Goal: Task Accomplishment & Management: Use online tool/utility

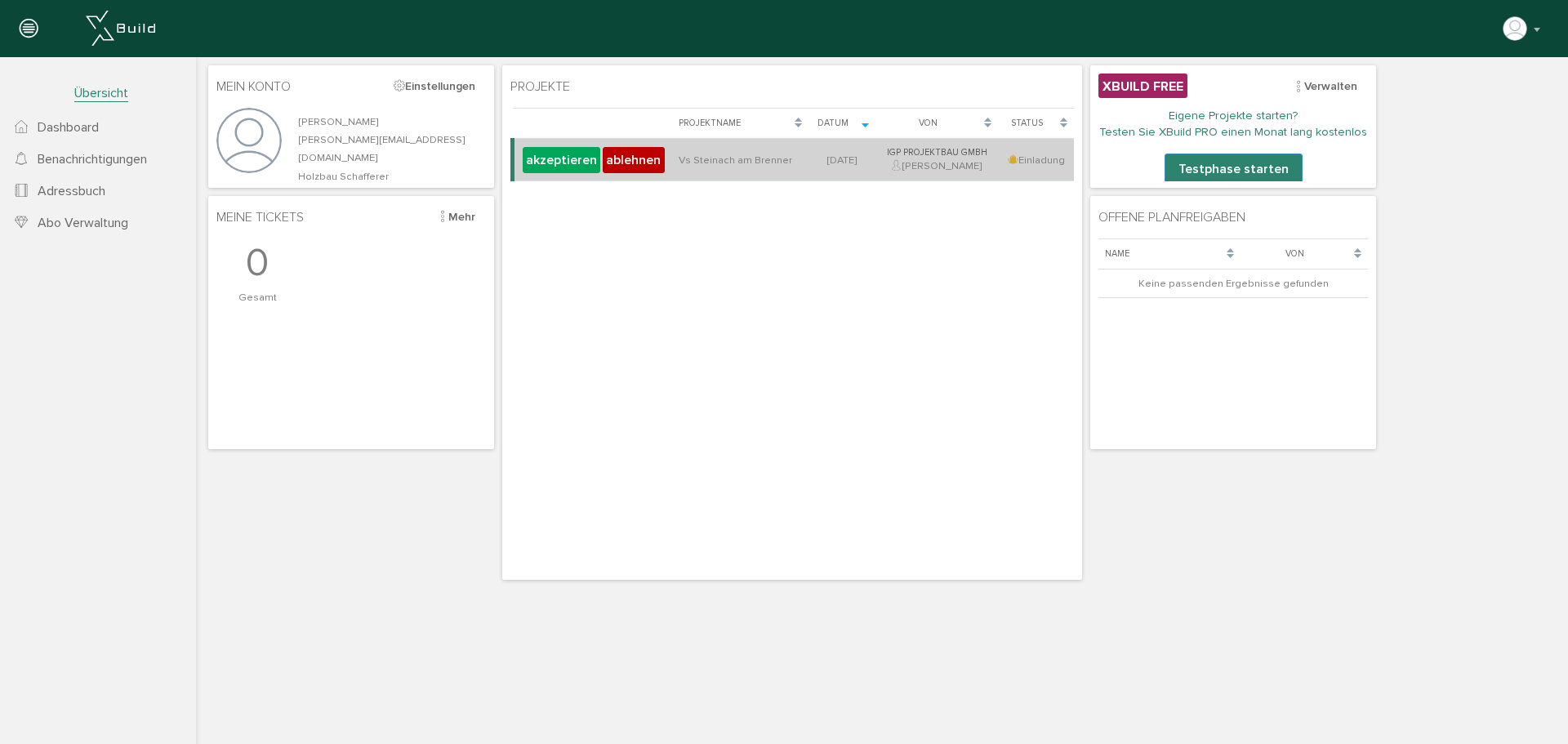
click at [532, 145] on div "akzeptieren ablehnen" at bounding box center [593, 159] width 144 height 28
click at [538, 153] on button "akzeptieren" at bounding box center [561, 159] width 78 height 26
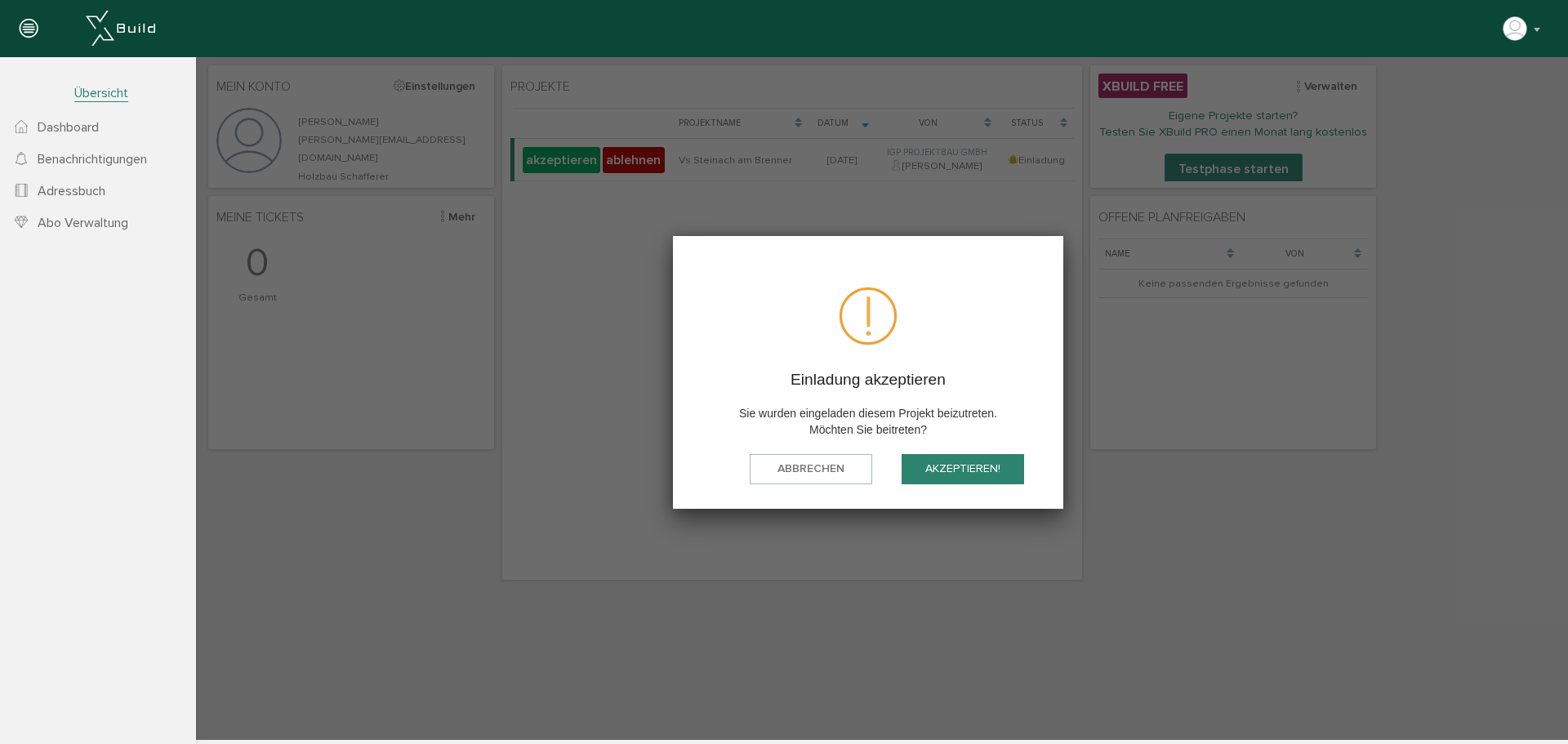
click at [943, 461] on button "akzeptieren!" at bounding box center [962, 469] width 123 height 30
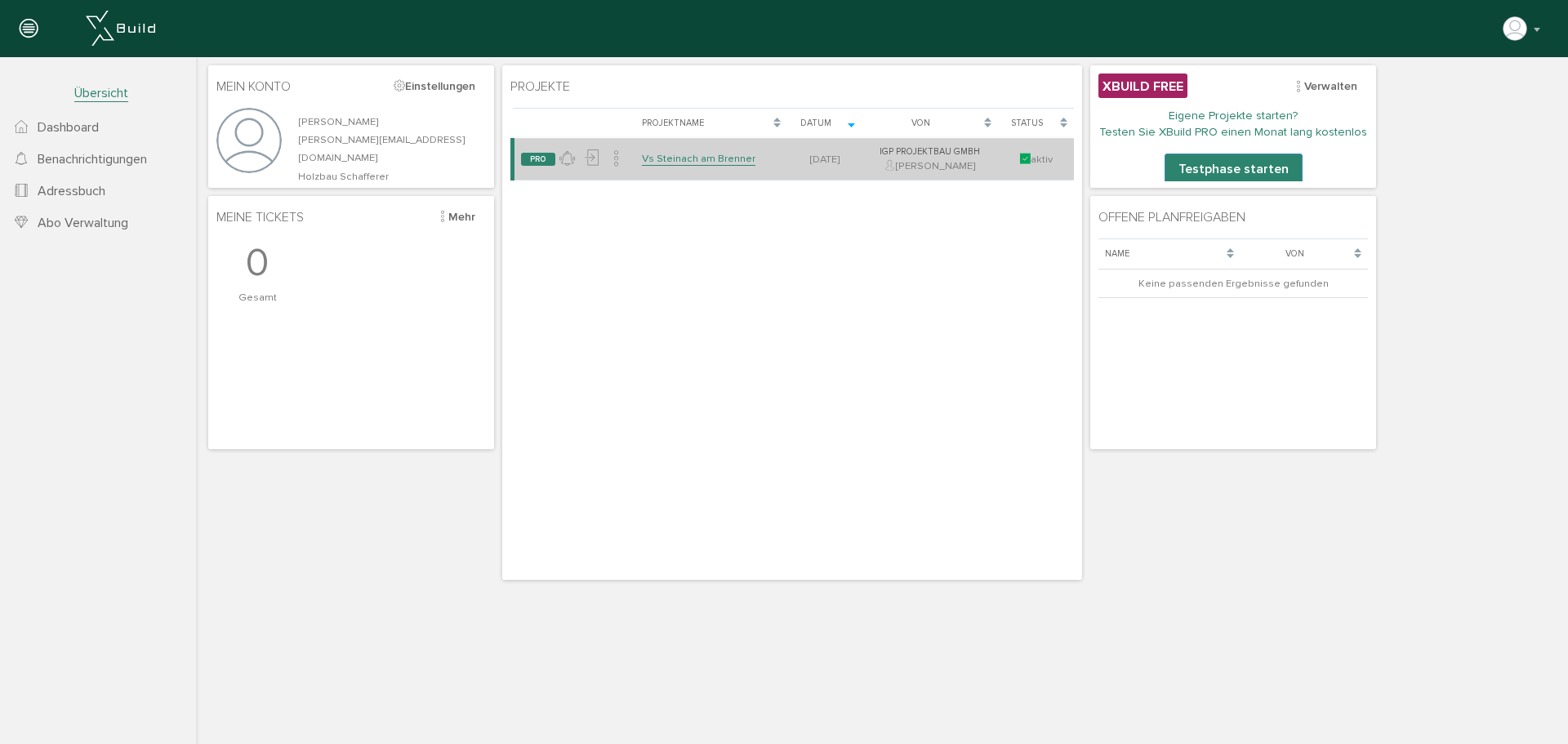
click at [688, 161] on link "Vs Steinach am Brenner" at bounding box center [699, 158] width 113 height 14
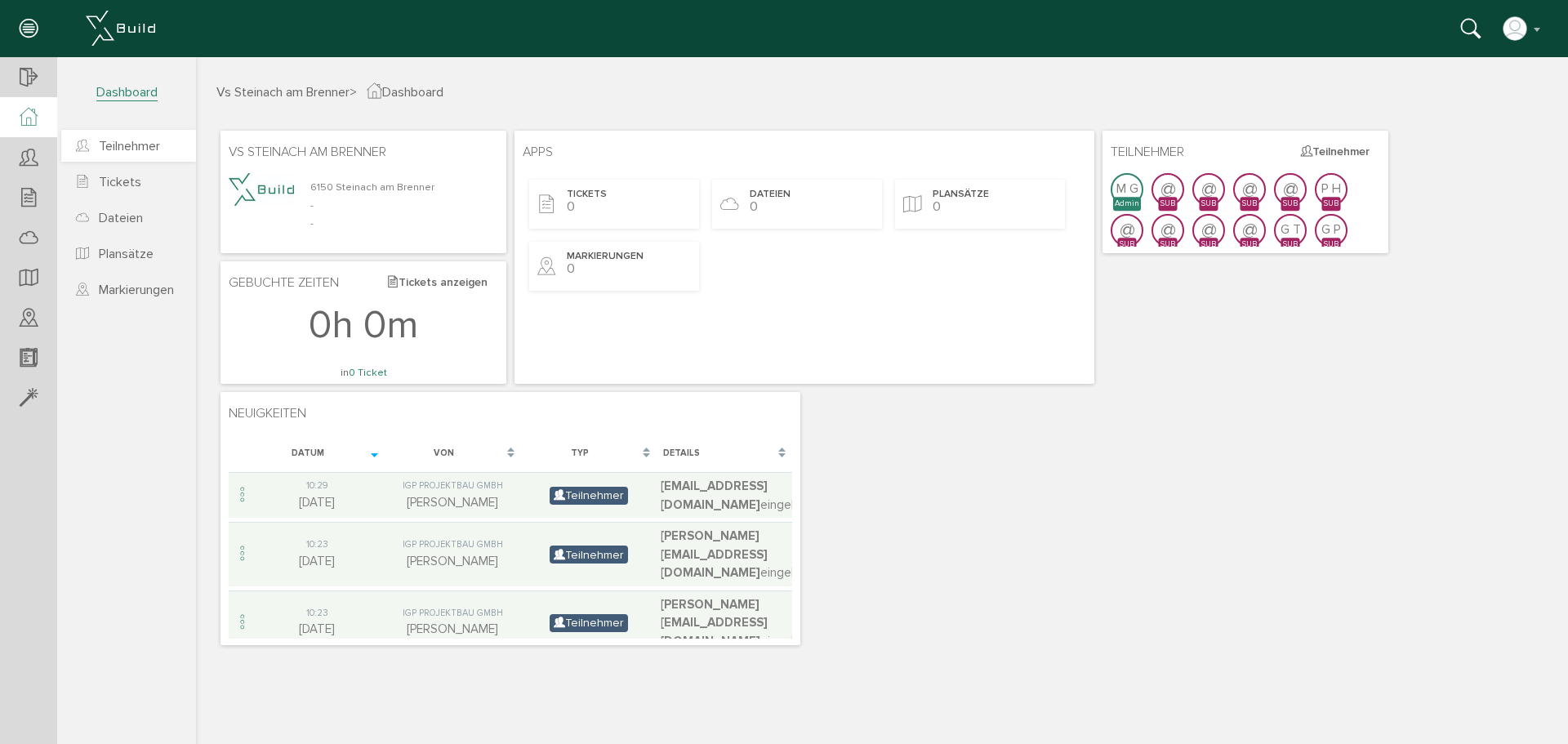
click at [132, 147] on span "Teilnehmer" at bounding box center [128, 146] width 61 height 17
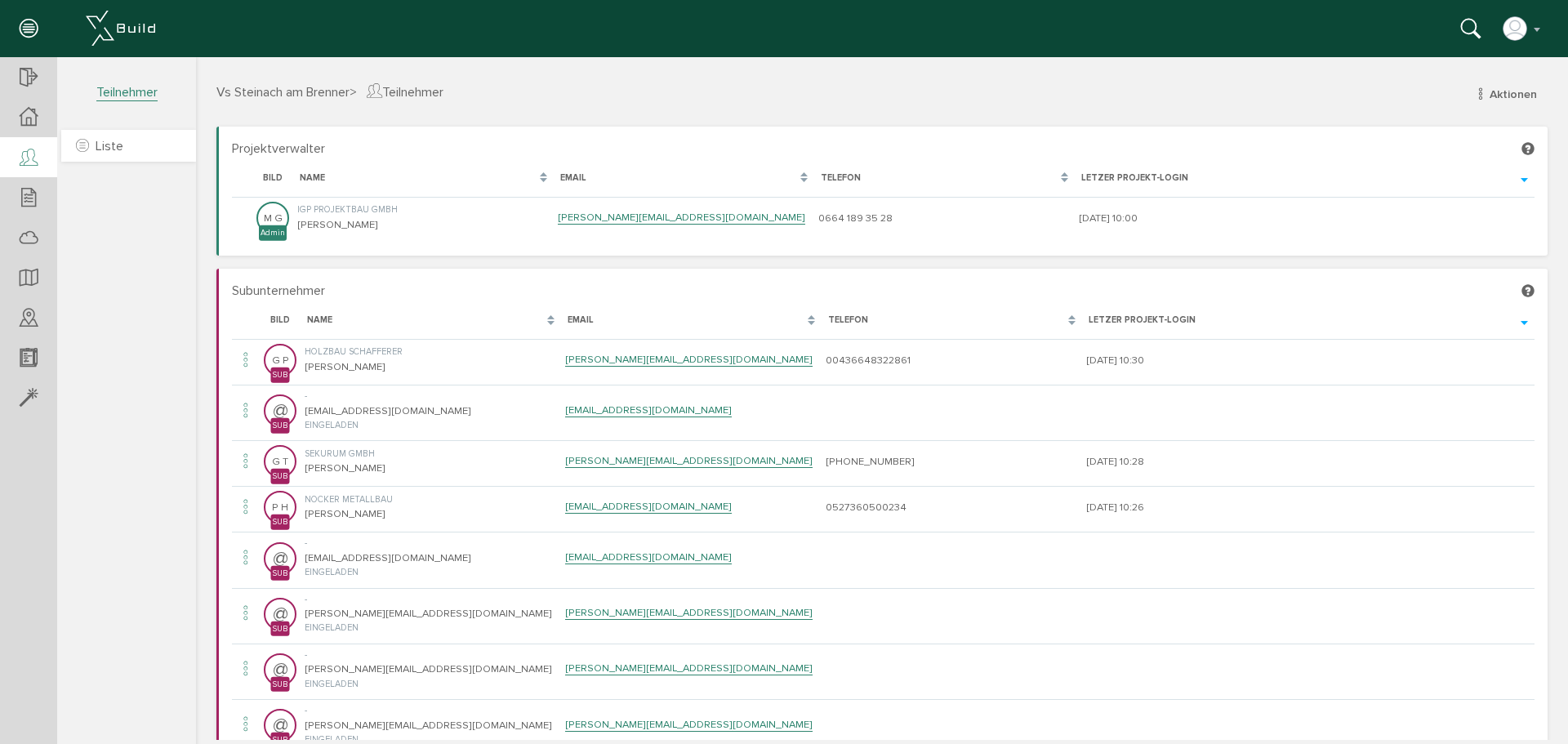
click at [98, 148] on span "Liste" at bounding box center [109, 146] width 28 height 17
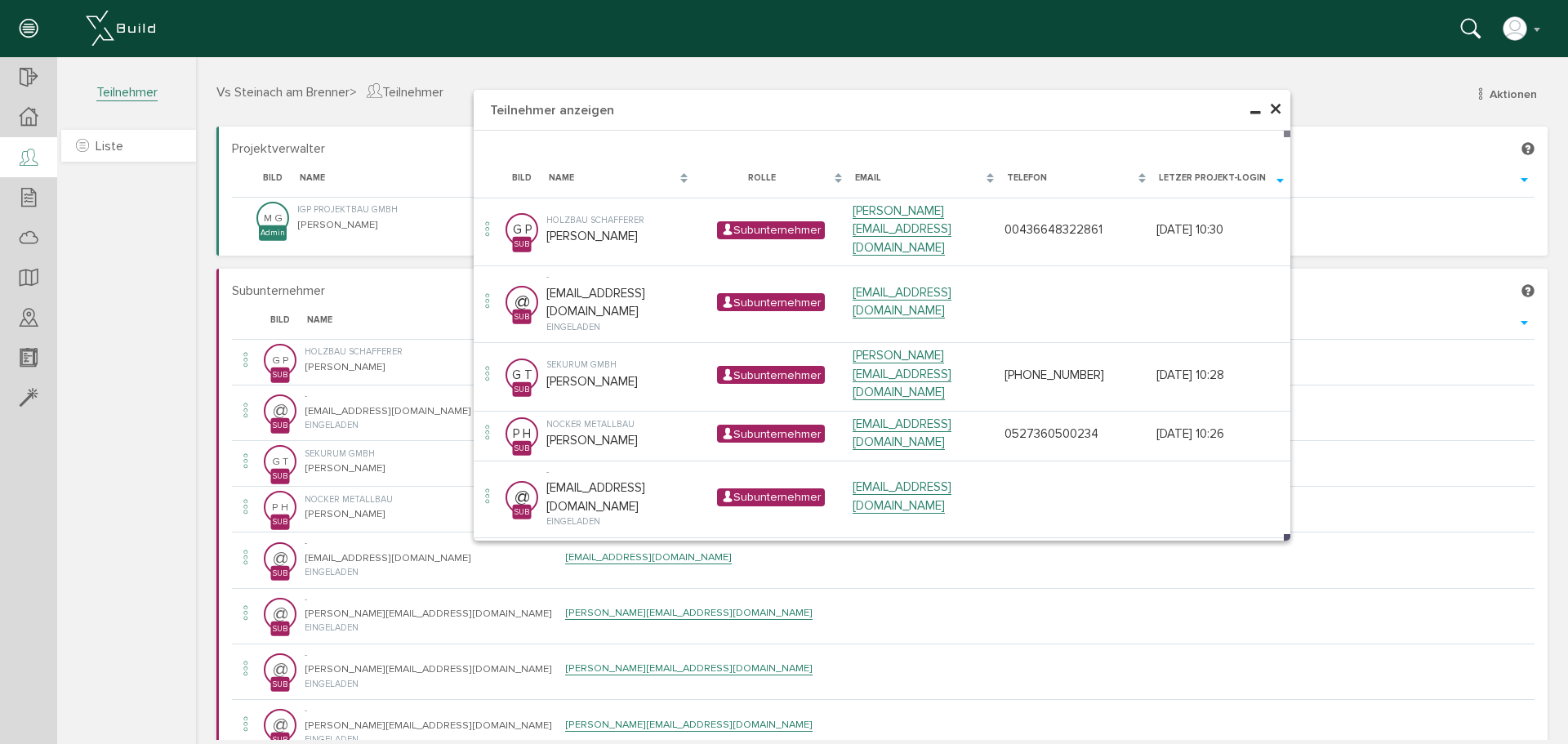
click at [98, 148] on span "Liste" at bounding box center [109, 146] width 28 height 17
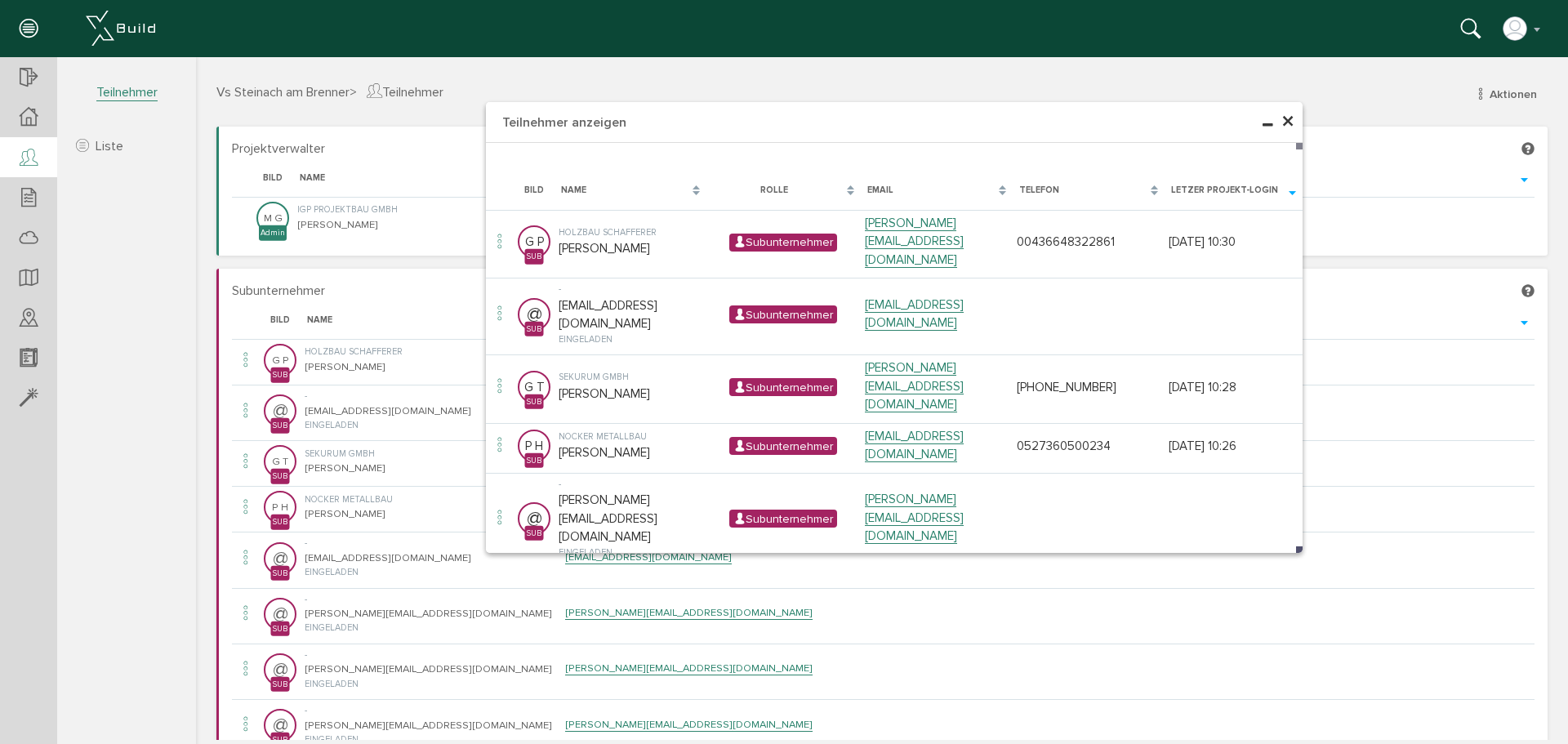
click at [1286, 123] on span "×" at bounding box center [1288, 122] width 13 height 32
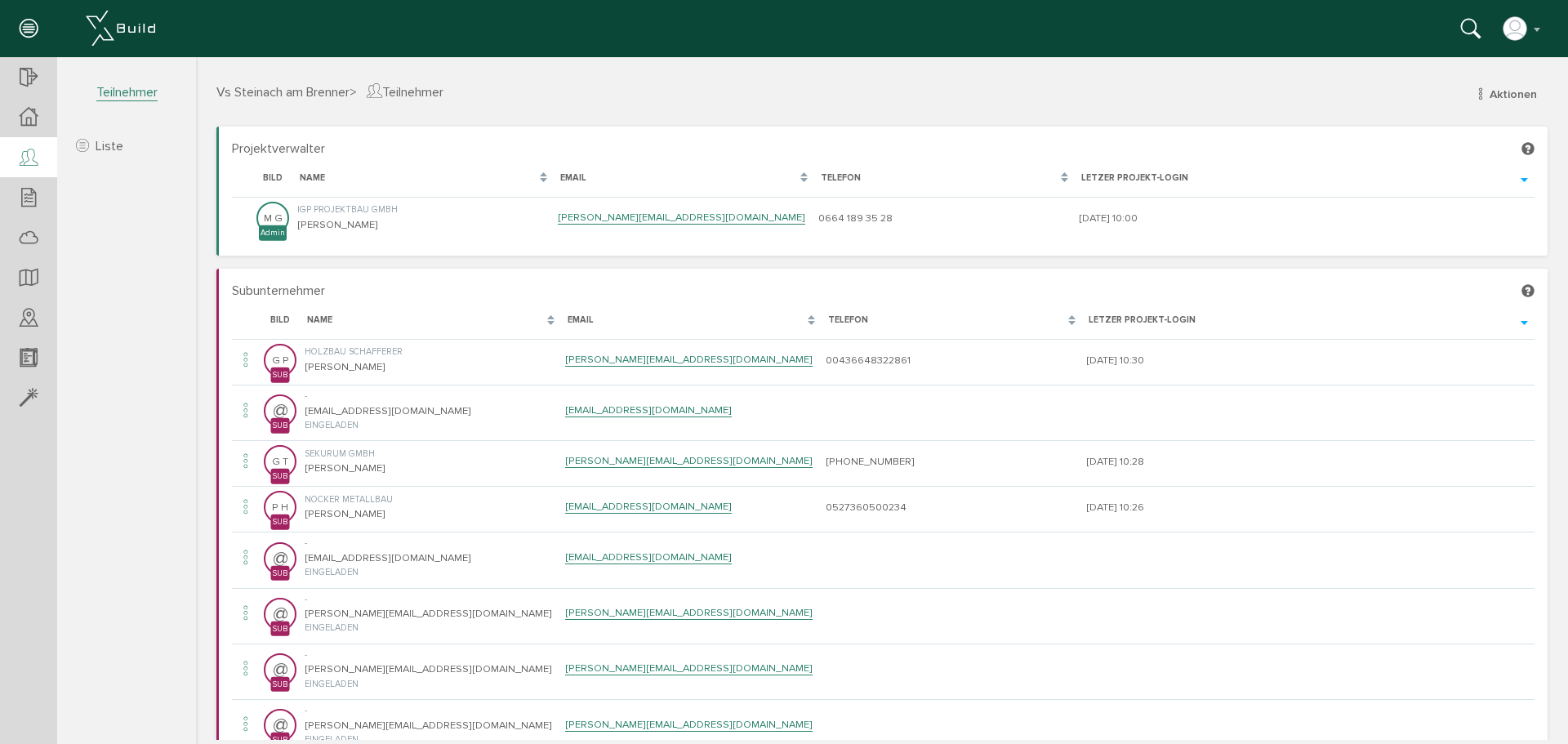
click at [277, 89] on span "Vs Steinach am Brenner" at bounding box center [283, 93] width 133 height 17
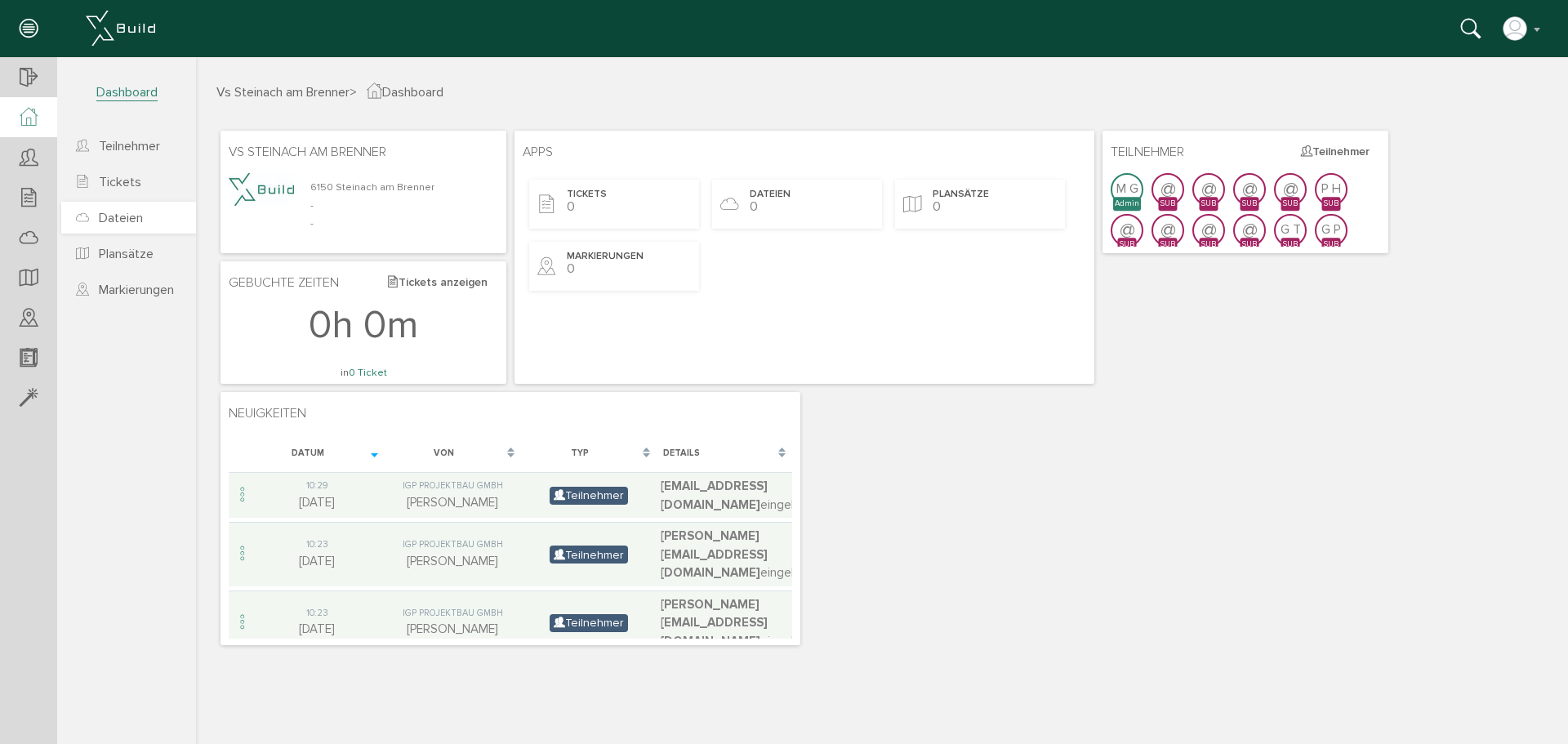
click at [121, 214] on span "Dateien" at bounding box center [120, 219] width 44 height 17
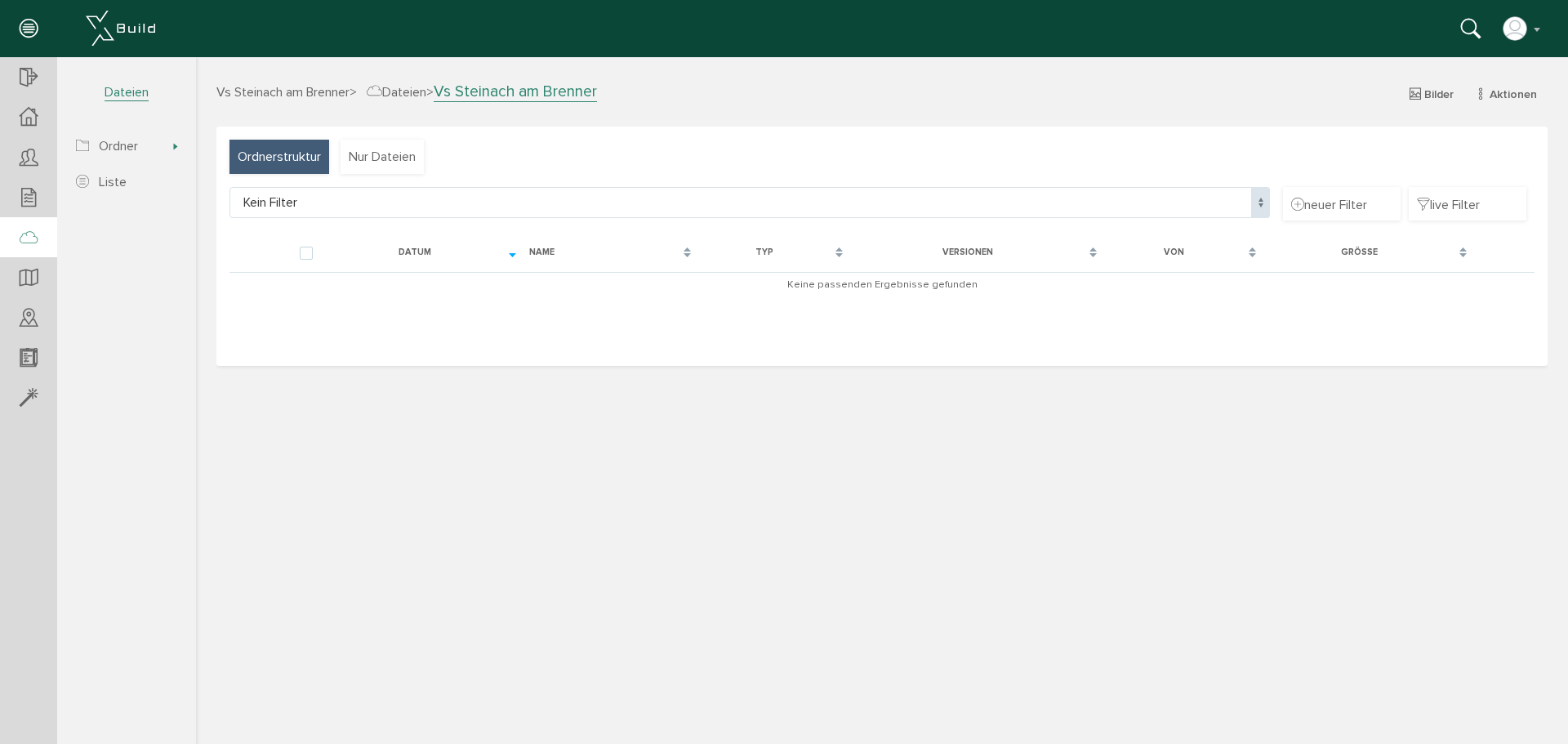
click at [314, 91] on span "Vs Steinach am Brenner" at bounding box center [283, 93] width 133 height 17
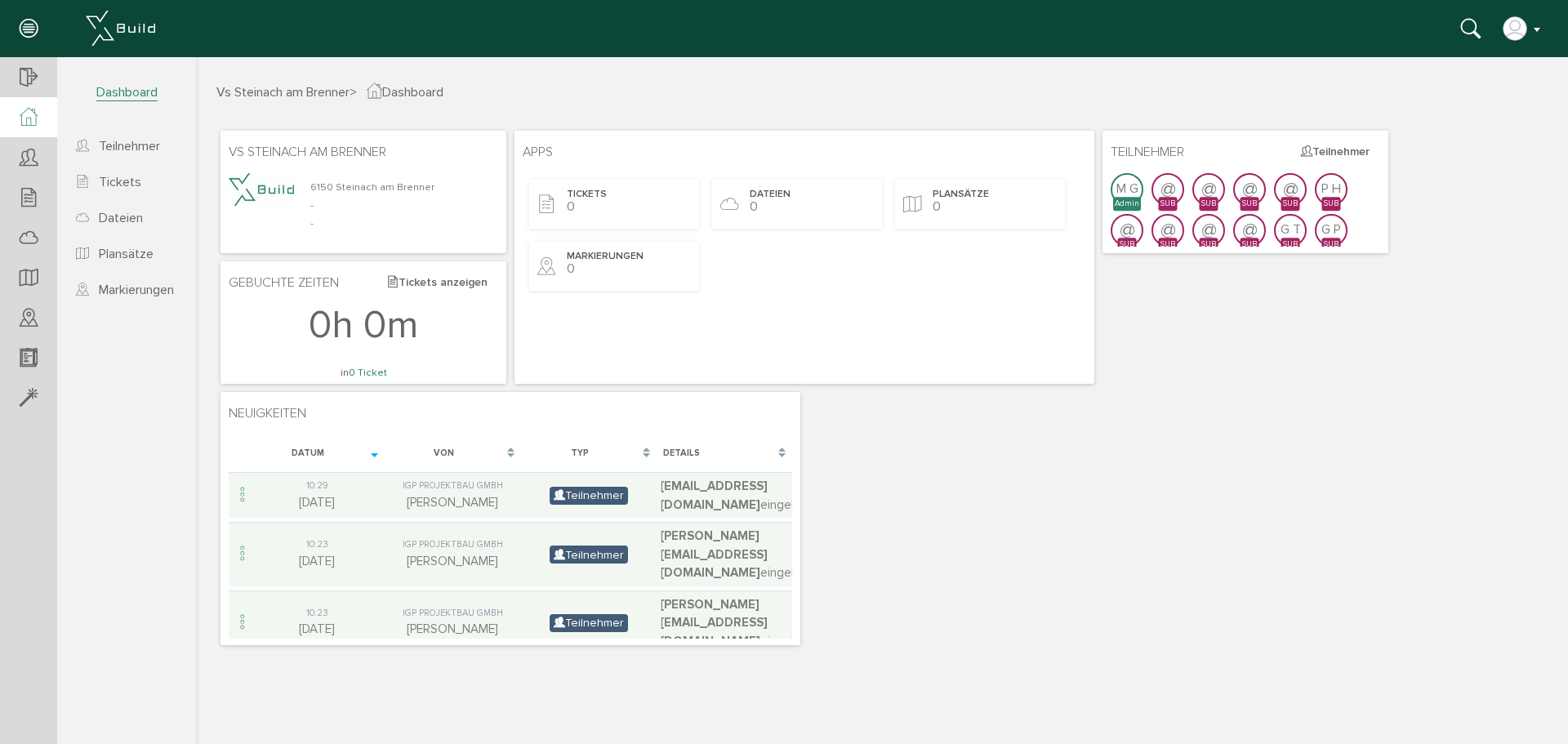
click at [1539, 28] on button "button" at bounding box center [1523, 28] width 42 height 24
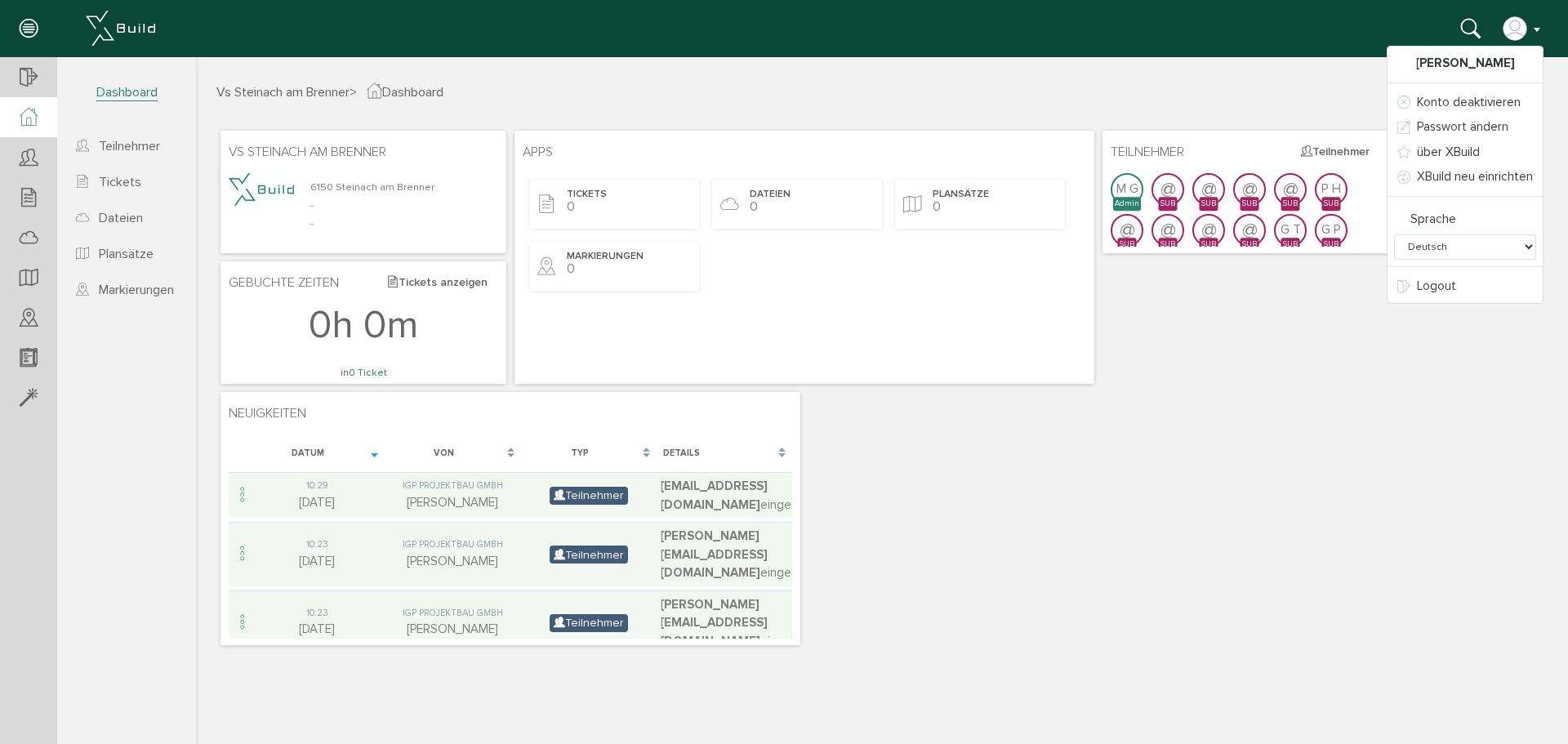
click at [1539, 28] on button "button" at bounding box center [1523, 28] width 42 height 24
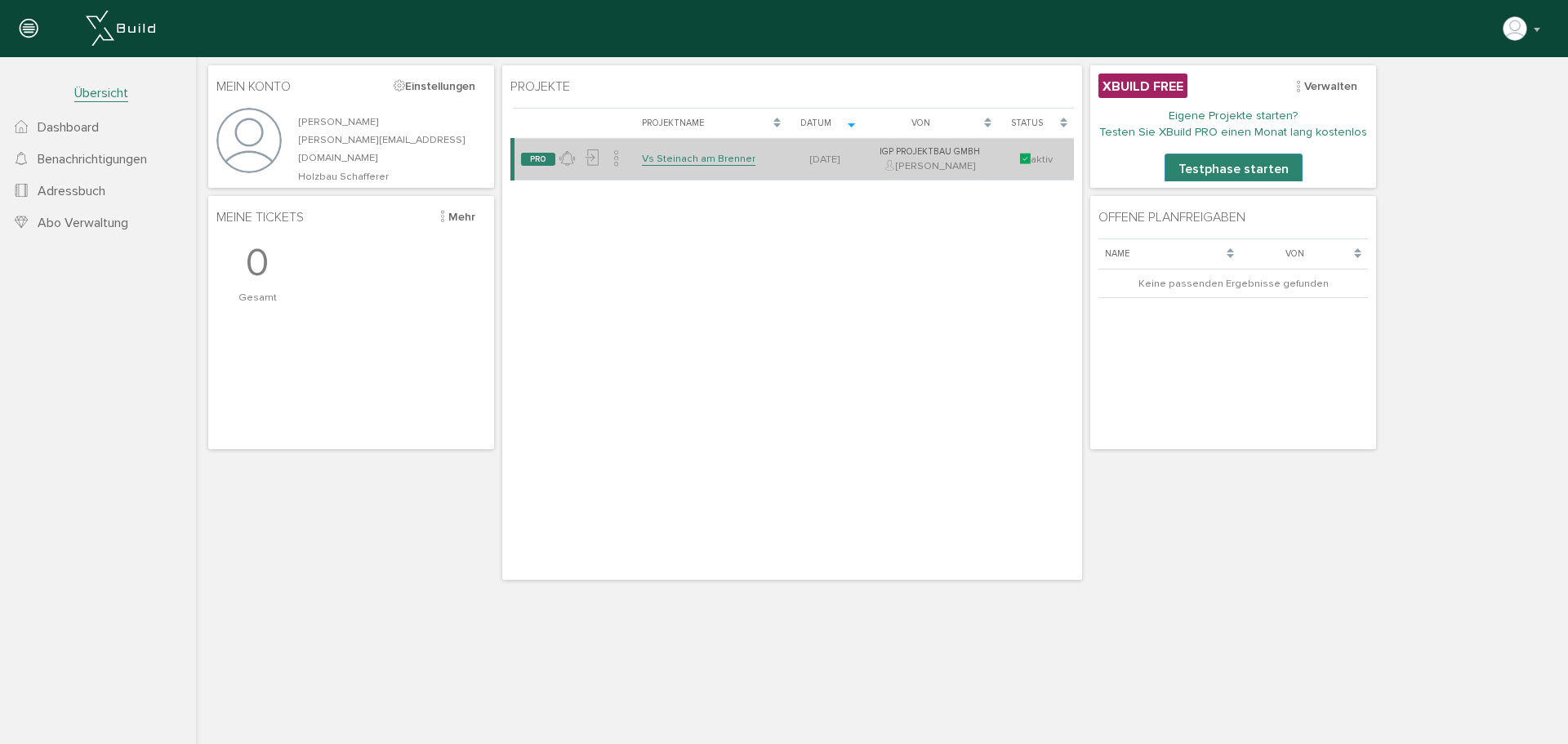
click at [536, 155] on span "PRO" at bounding box center [538, 159] width 34 height 13
click at [673, 161] on link "Vs Steinach am Brenner" at bounding box center [699, 158] width 113 height 14
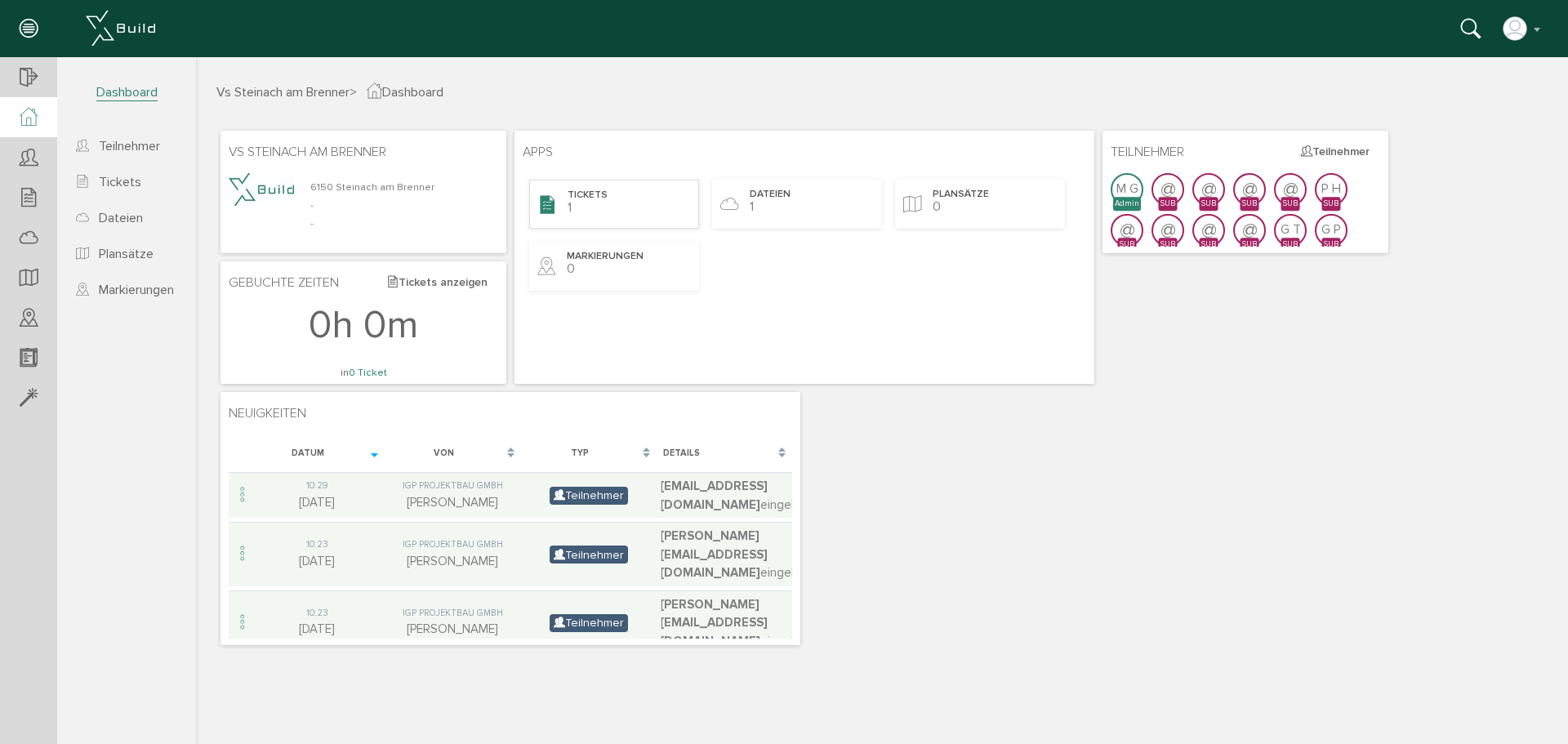
click at [596, 193] on span "Tickets" at bounding box center [588, 195] width 40 height 14
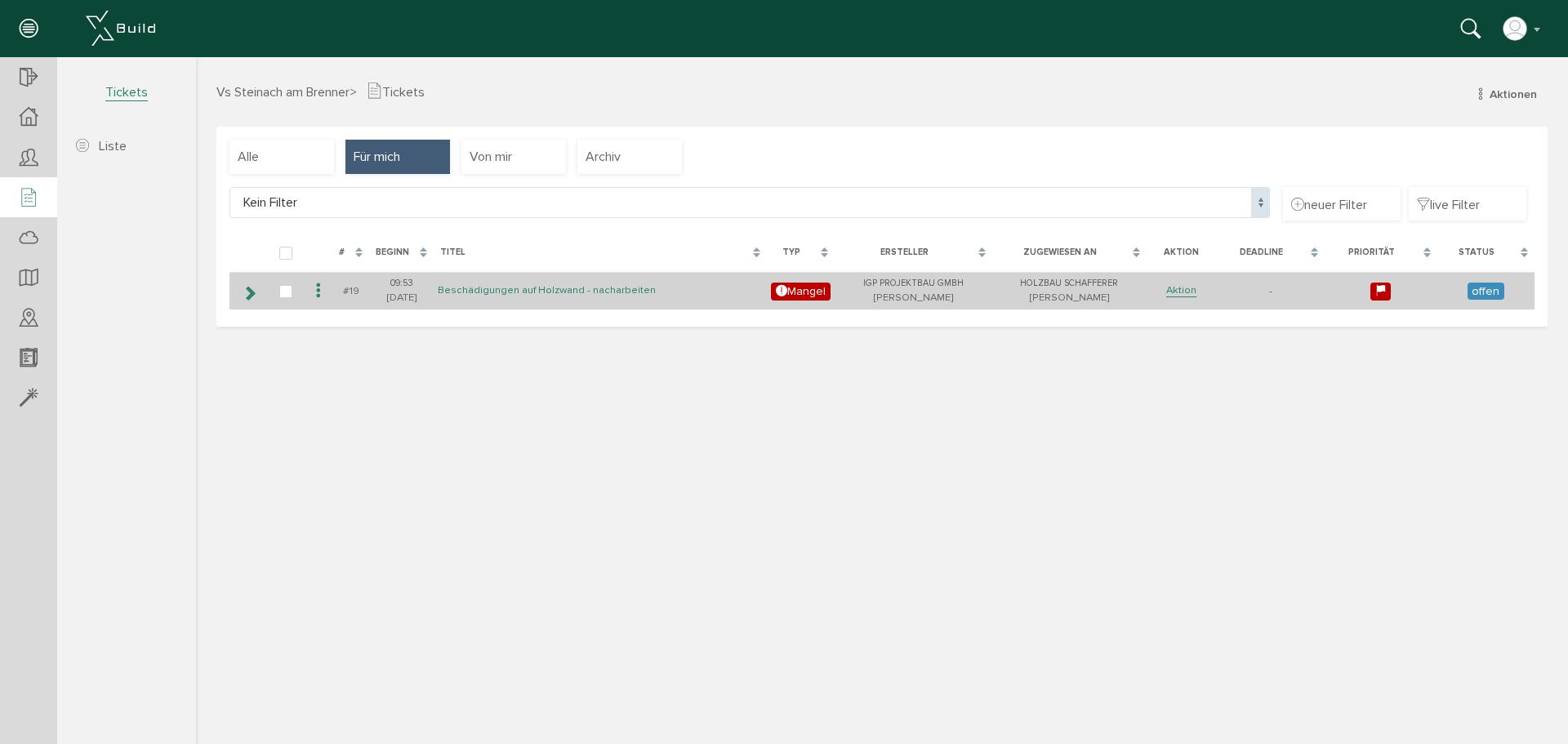
click at [520, 290] on link "Beschädigungen auf Holzwand - nacharbeiten" at bounding box center [546, 290] width 218 height 14
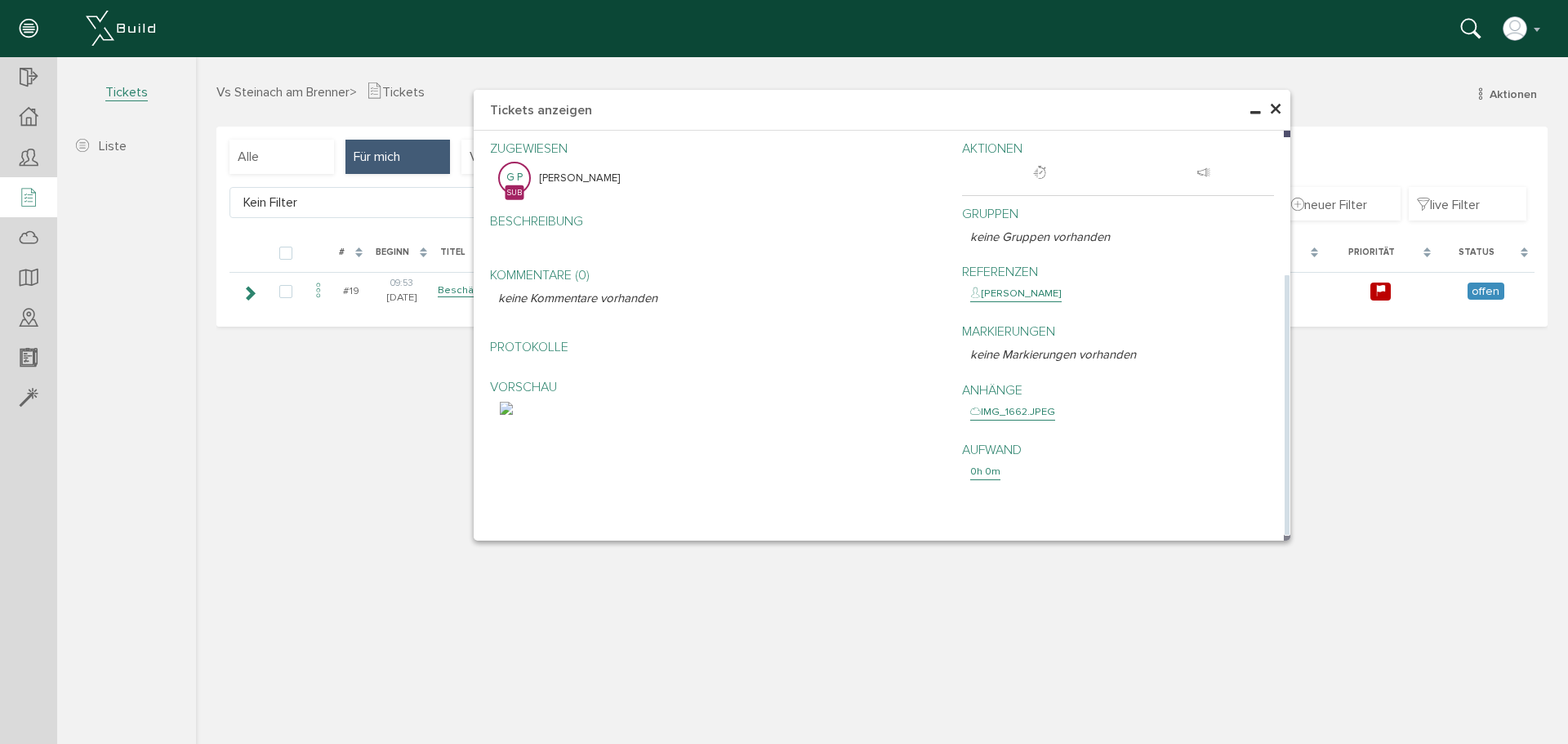
click at [513, 415] on img at bounding box center [506, 409] width 13 height 13
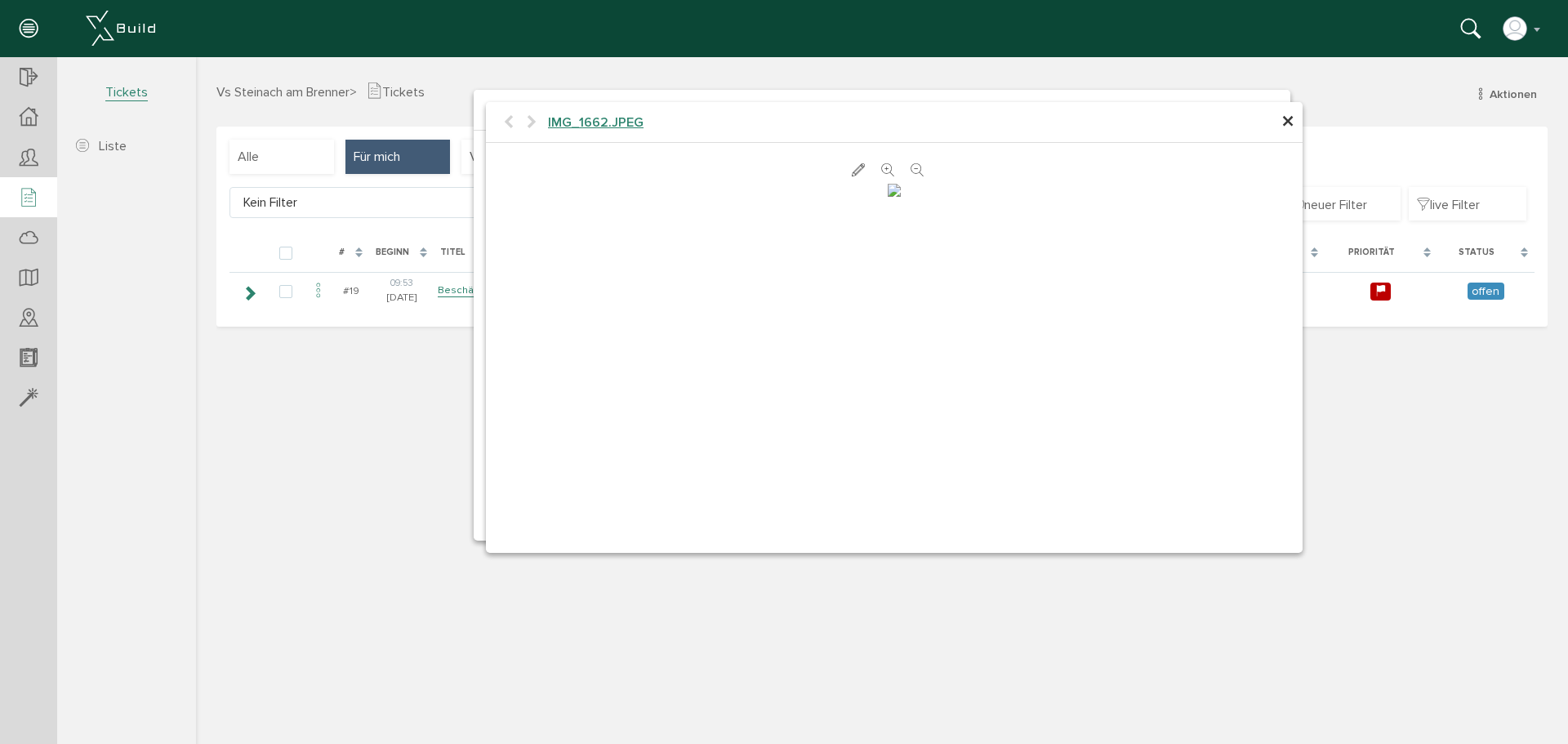
scroll to position [184, 0]
click at [1286, 123] on span "×" at bounding box center [1288, 122] width 13 height 32
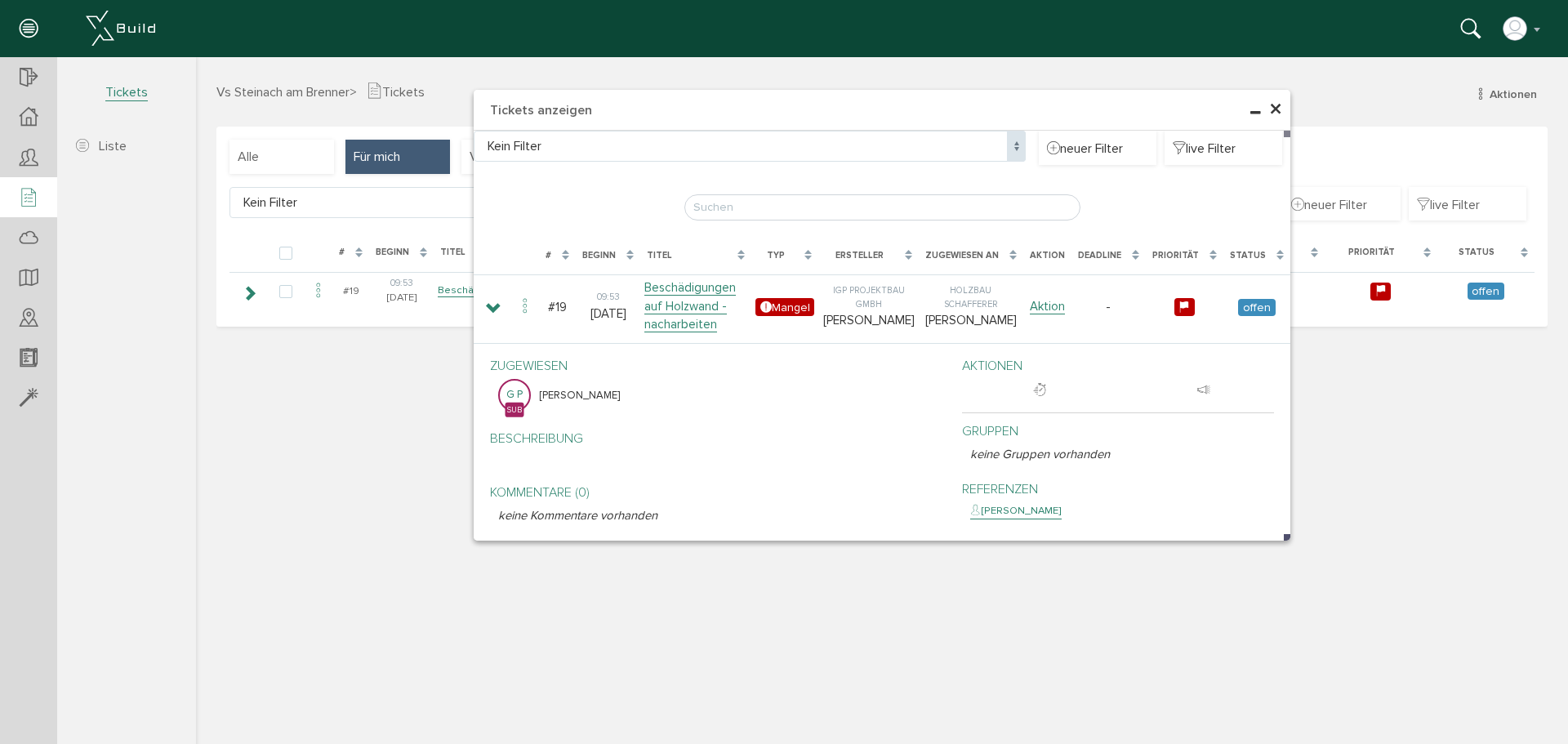
click at [1326, 99] on div "× Tickets anzeigen Kein Filter Kein Filter neuer Filter live Filter Lade, bitte…" at bounding box center [882, 399] width 1372 height 683
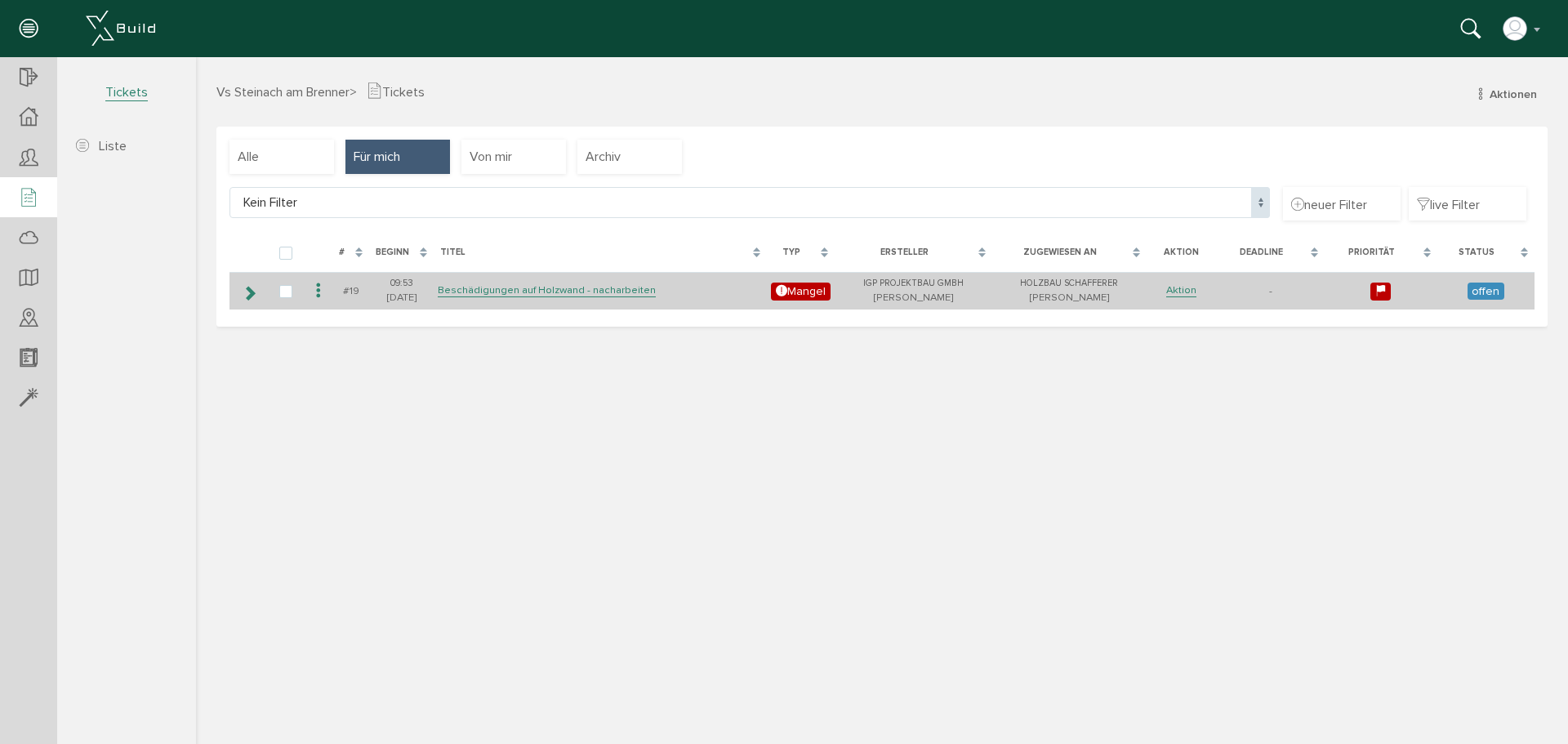
click at [249, 299] on icon at bounding box center [249, 294] width 16 height 13
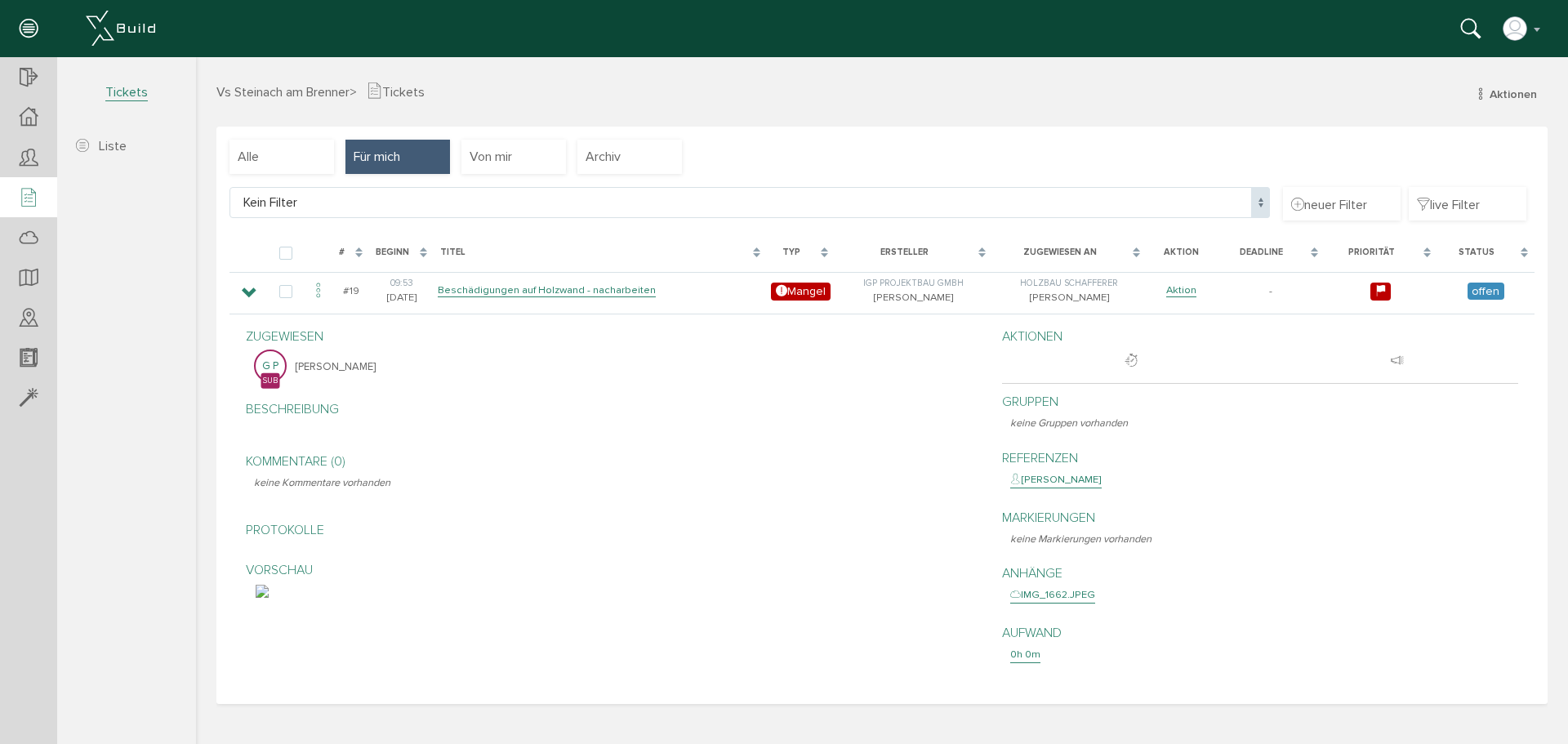
click at [384, 153] on span "Für mich" at bounding box center [377, 157] width 47 height 18
click at [281, 152] on div "Alle" at bounding box center [281, 156] width 104 height 34
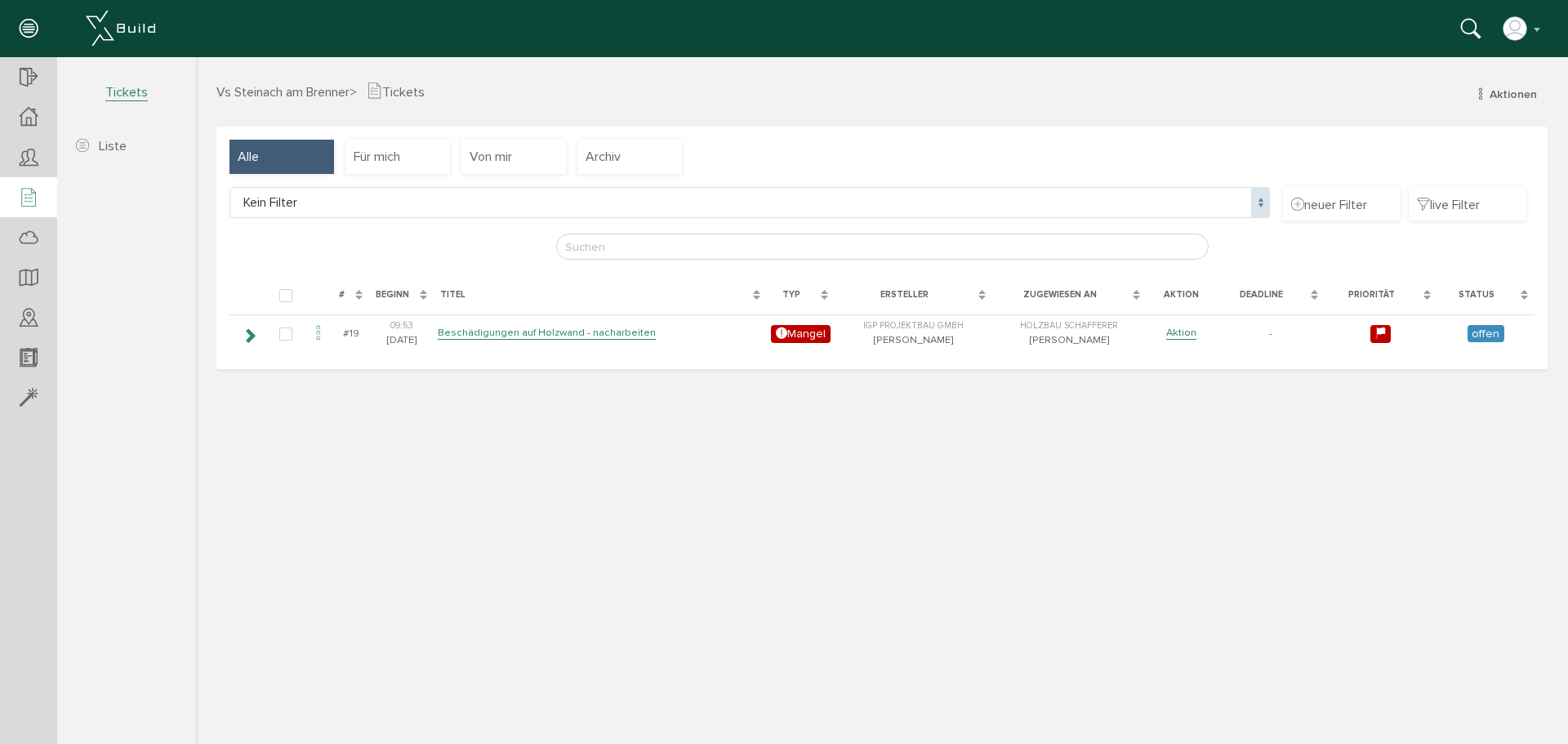
click at [309, 92] on span "Vs Steinach am Brenner" at bounding box center [283, 93] width 133 height 17
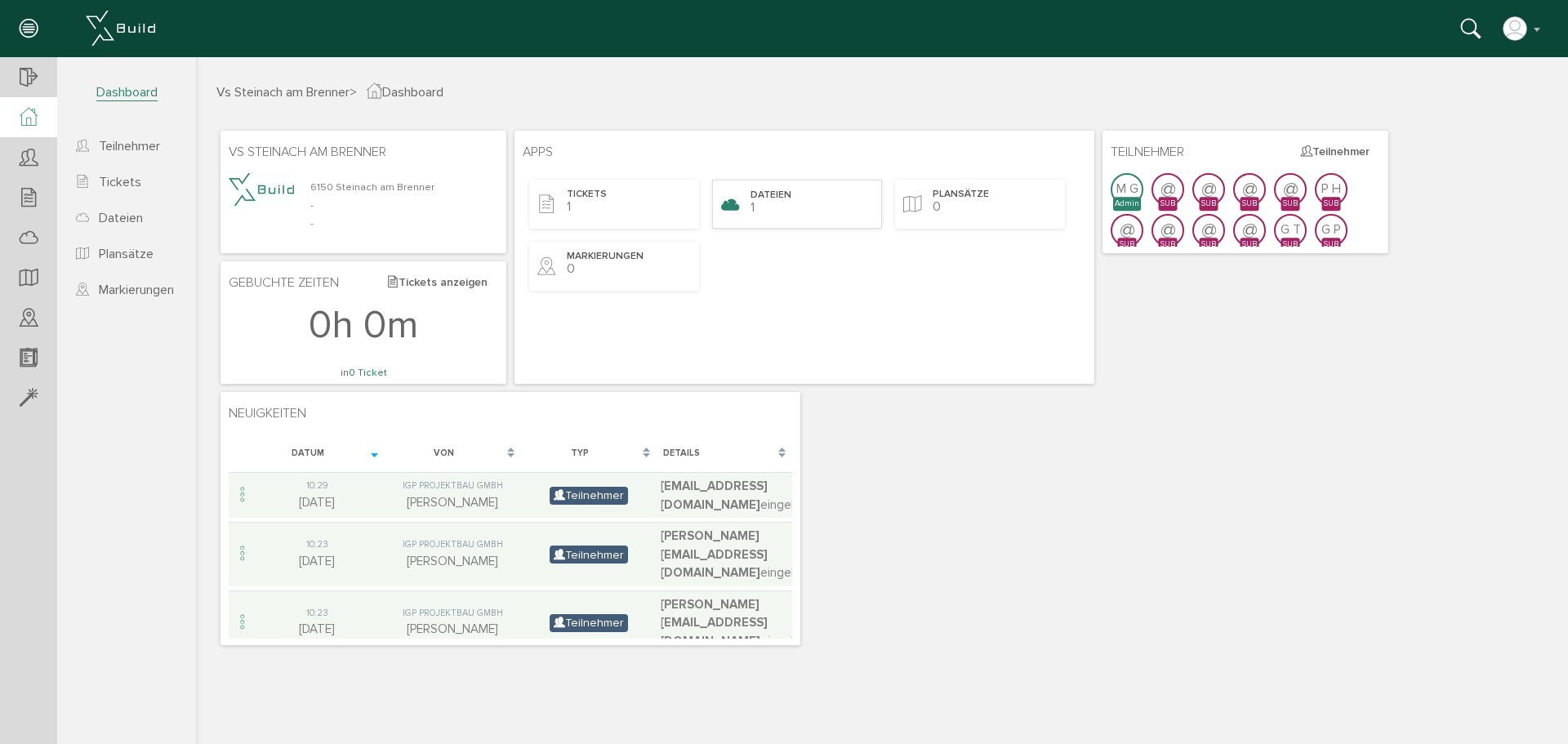
click at [766, 199] on span "Dateien" at bounding box center [771, 195] width 41 height 14
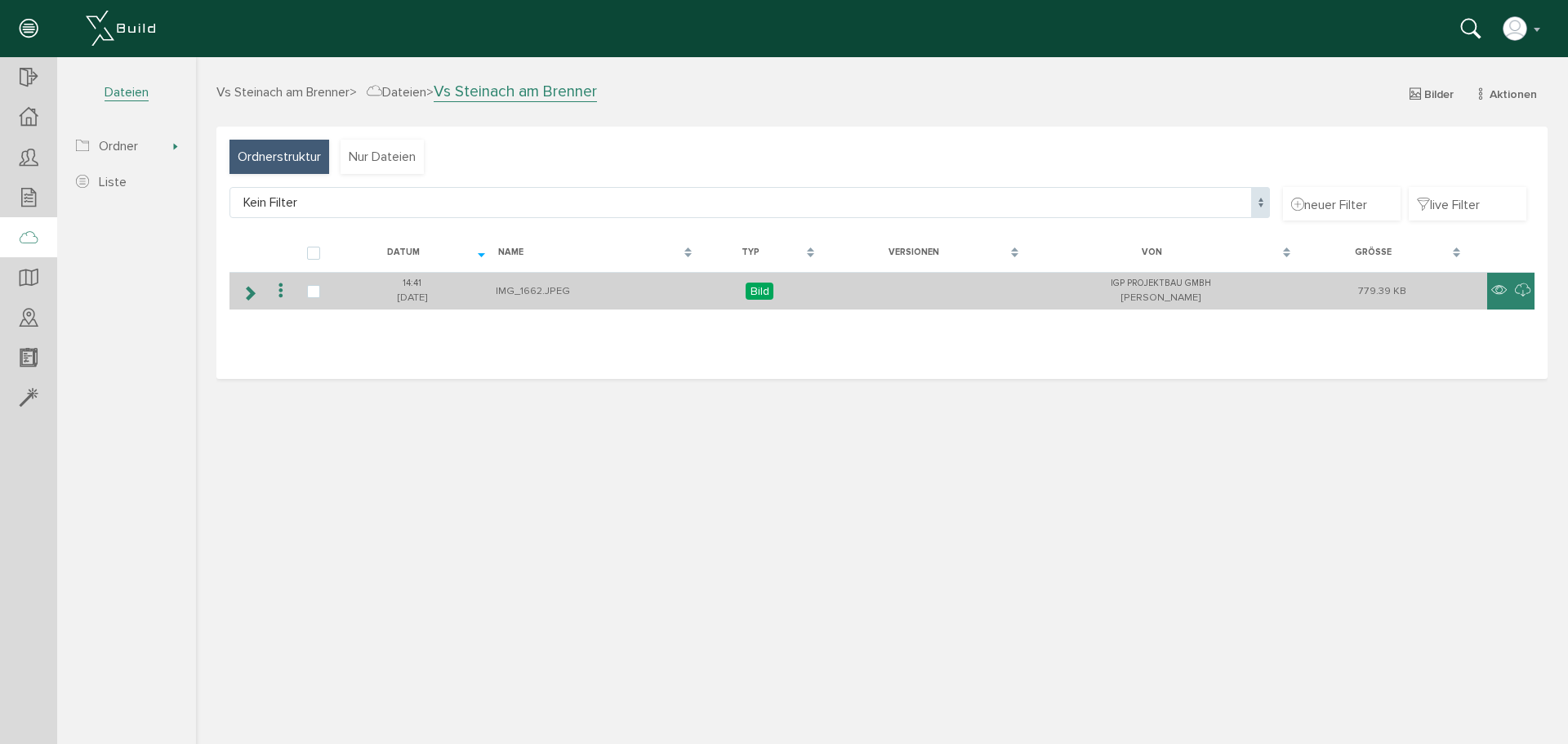
click at [548, 295] on td "IMG_1662.JPEG" at bounding box center [595, 291] width 207 height 38
click at [1524, 288] on icon at bounding box center [1522, 291] width 16 height 20
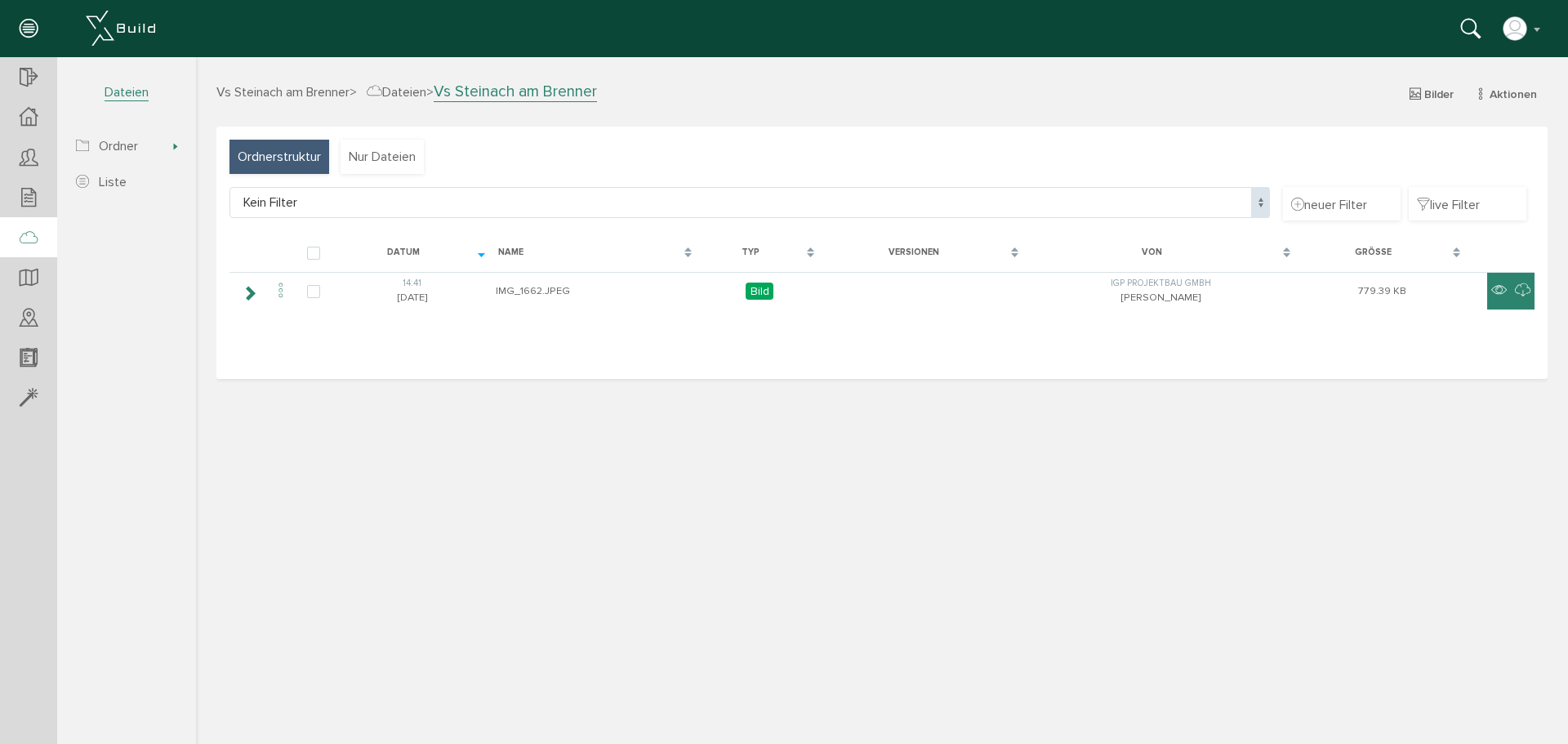
click at [423, 93] on span "Dateien" at bounding box center [396, 93] width 59 height 17
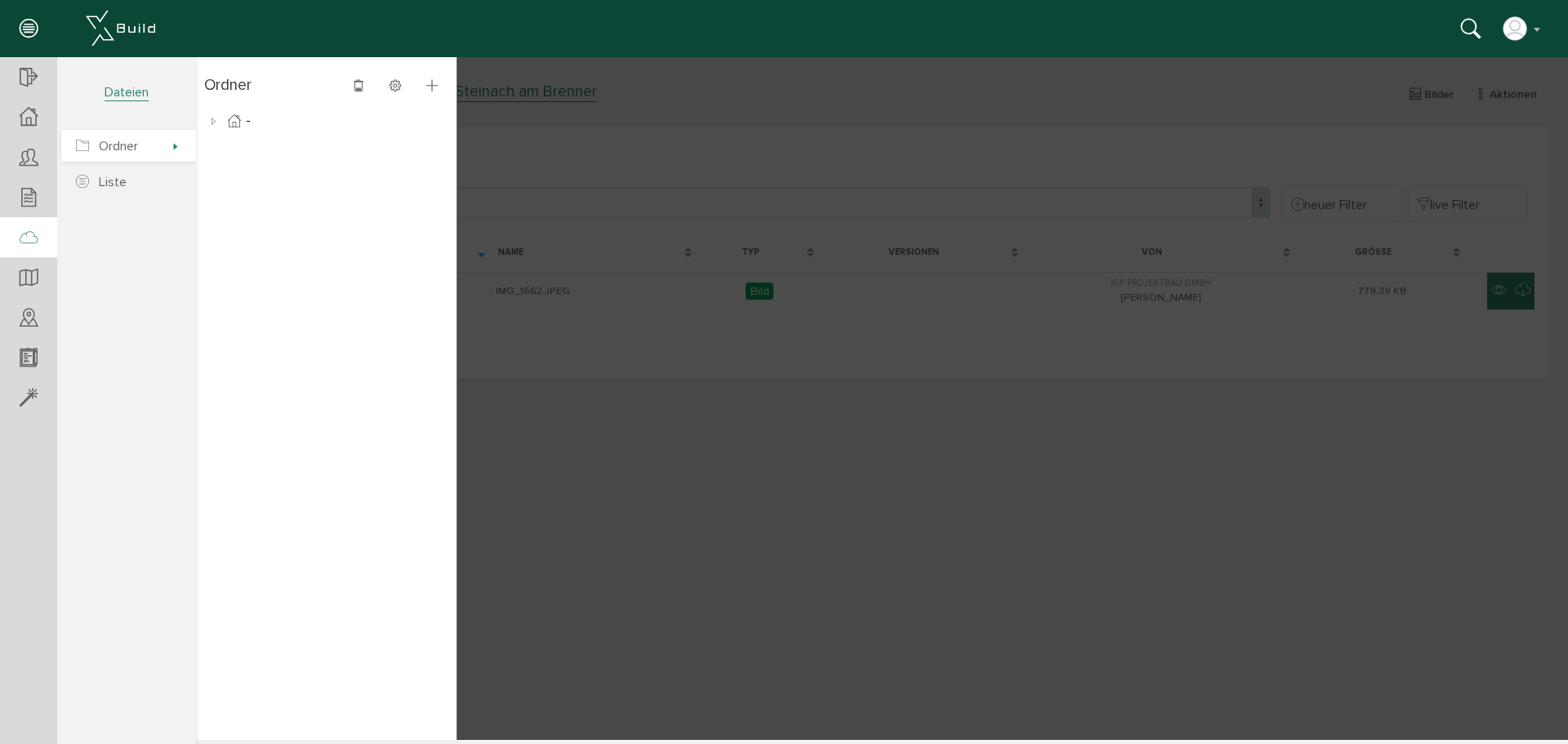
click at [120, 143] on span "Ordner" at bounding box center [118, 146] width 39 height 17
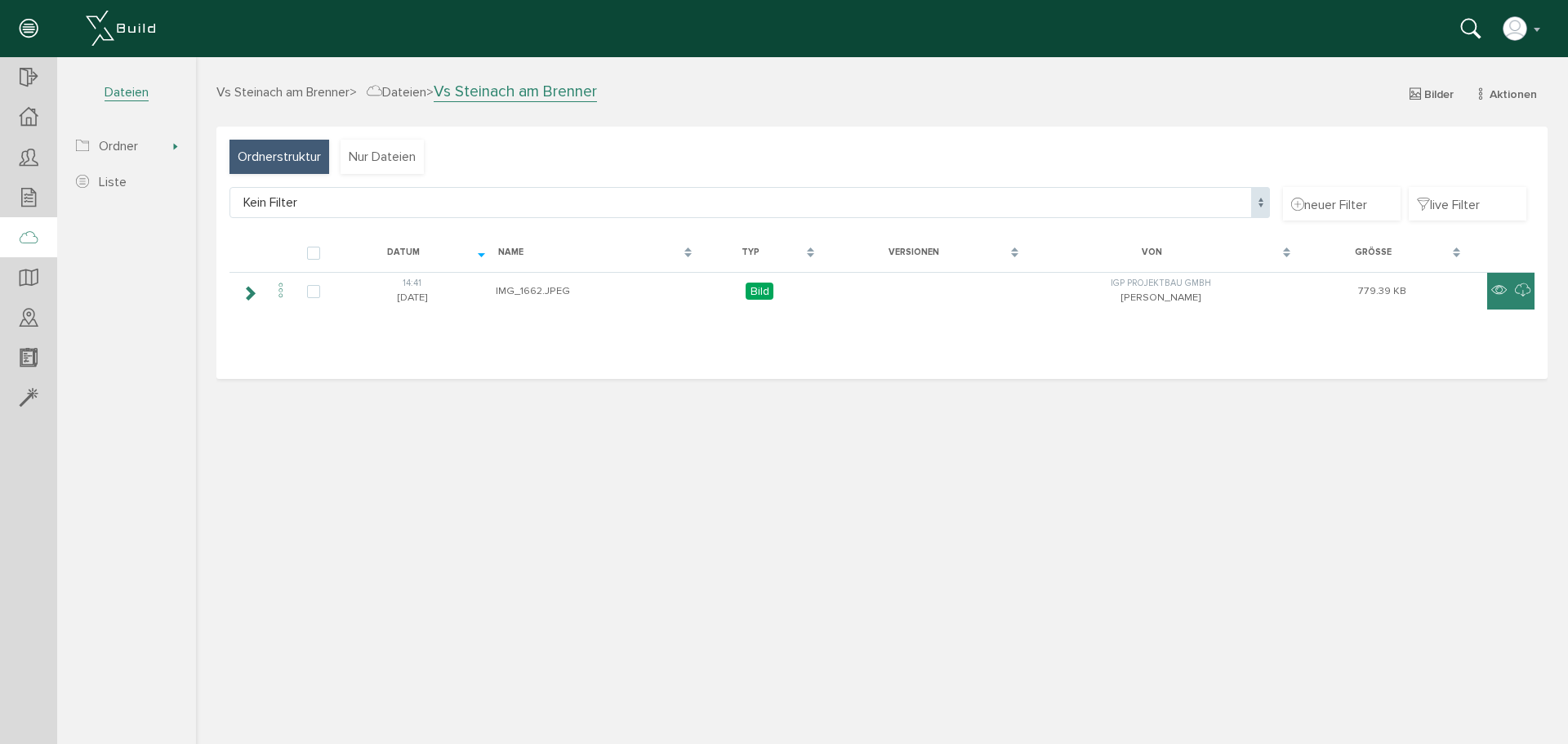
click at [288, 94] on span "Vs Steinach am Brenner" at bounding box center [283, 93] width 133 height 17
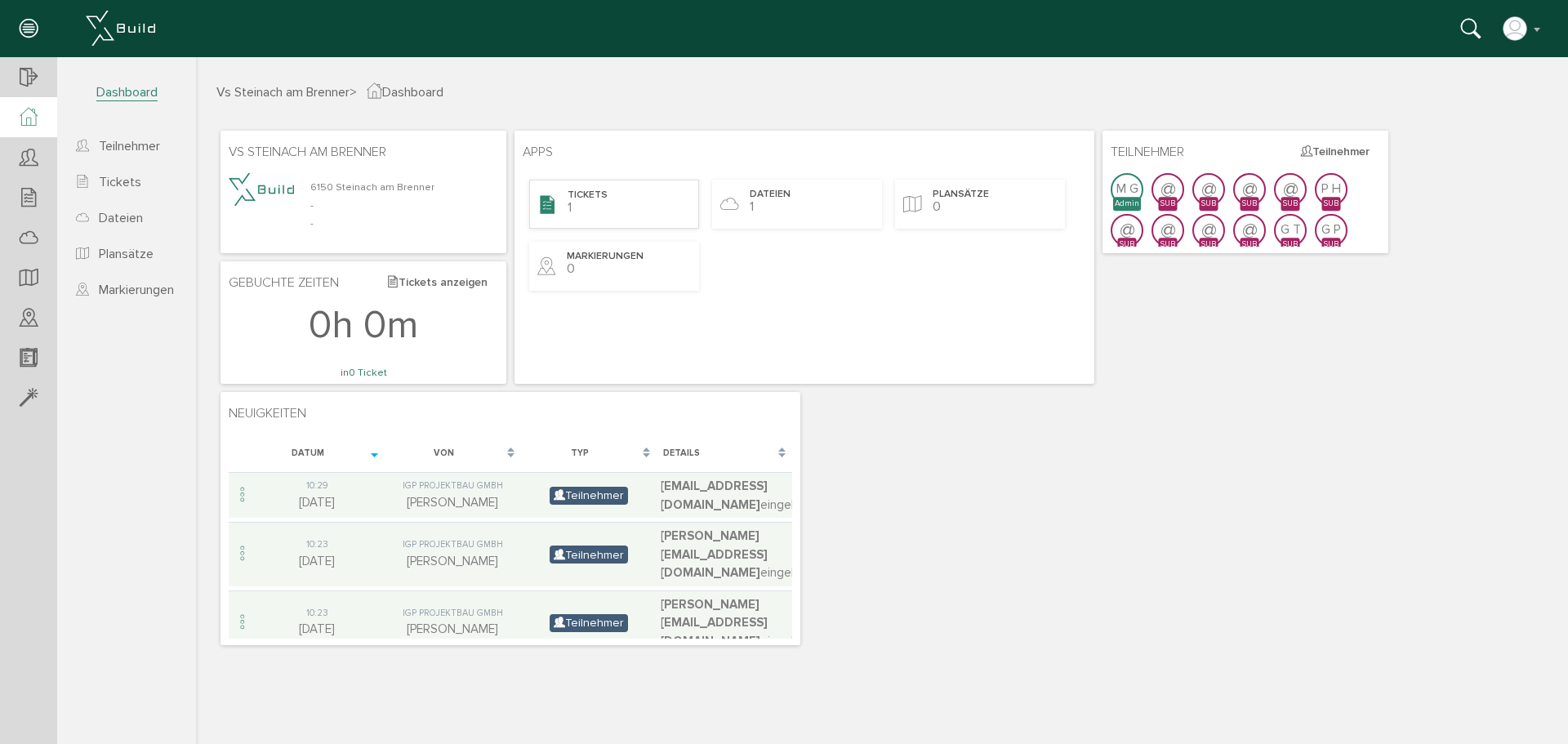
click at [589, 195] on span "Tickets" at bounding box center [588, 195] width 40 height 14
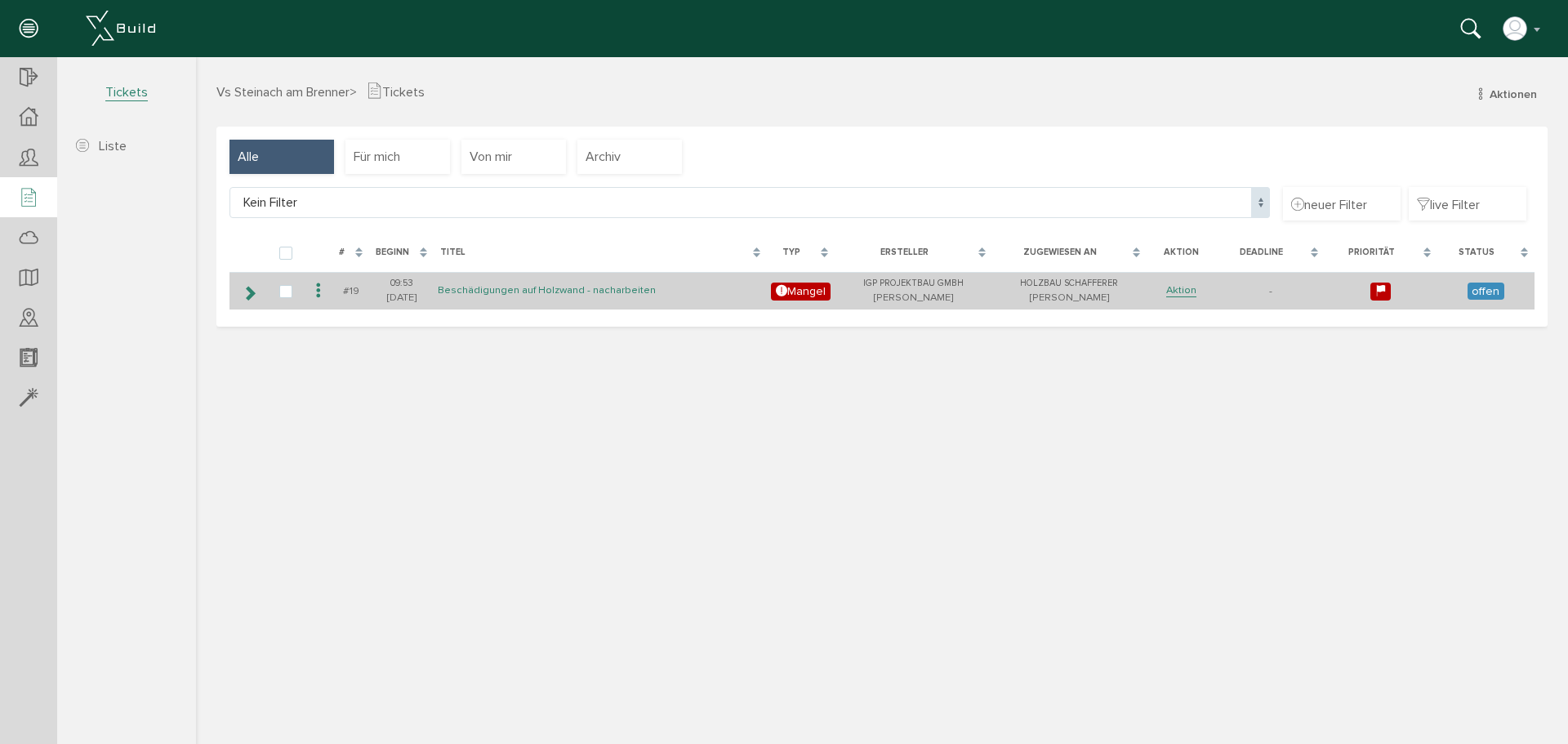
click at [510, 289] on link "Beschädigungen auf Holzwand - nacharbeiten" at bounding box center [546, 290] width 218 height 14
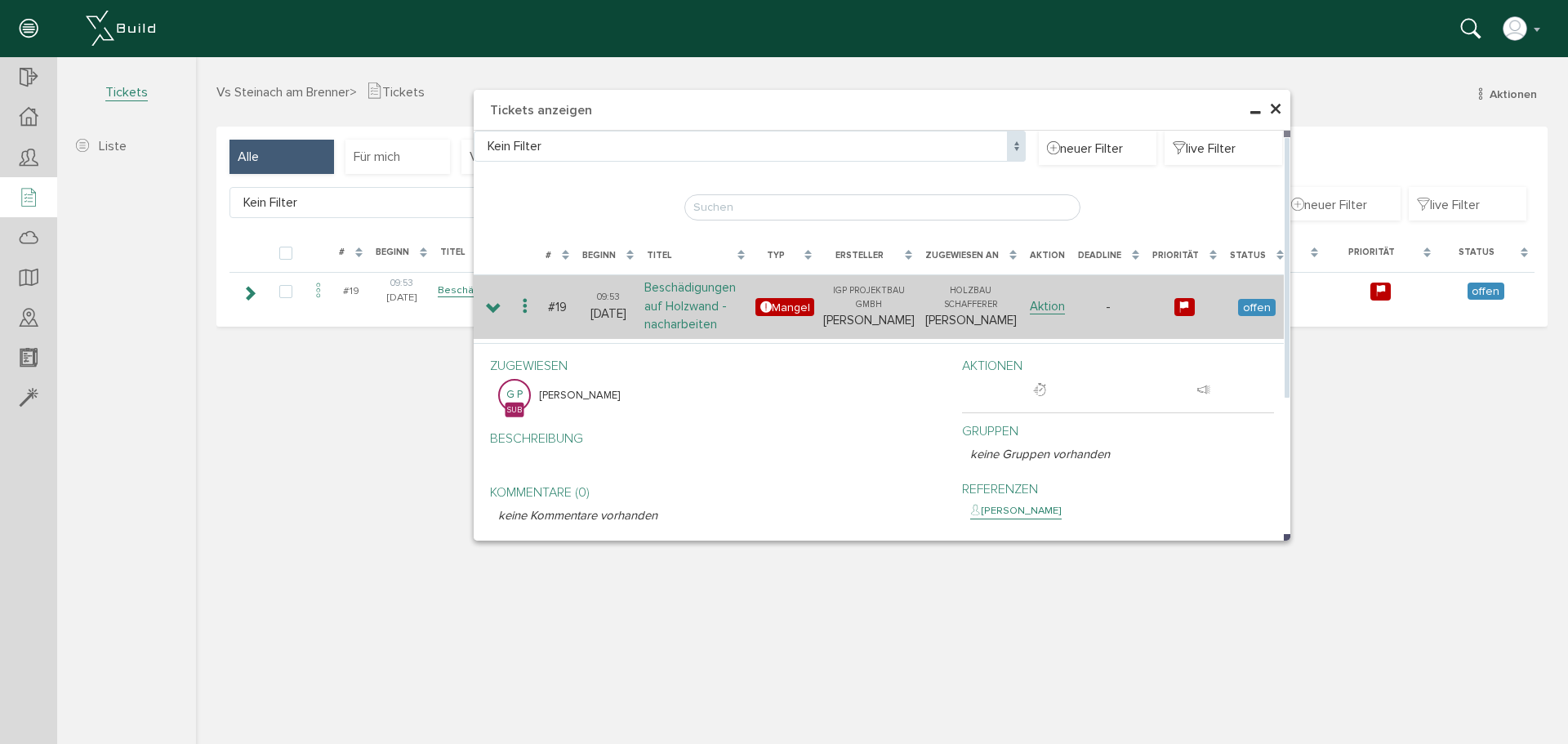
click at [671, 294] on link "Beschädigungen auf Holzwand - nacharbeiten" at bounding box center [691, 306] width 92 height 53
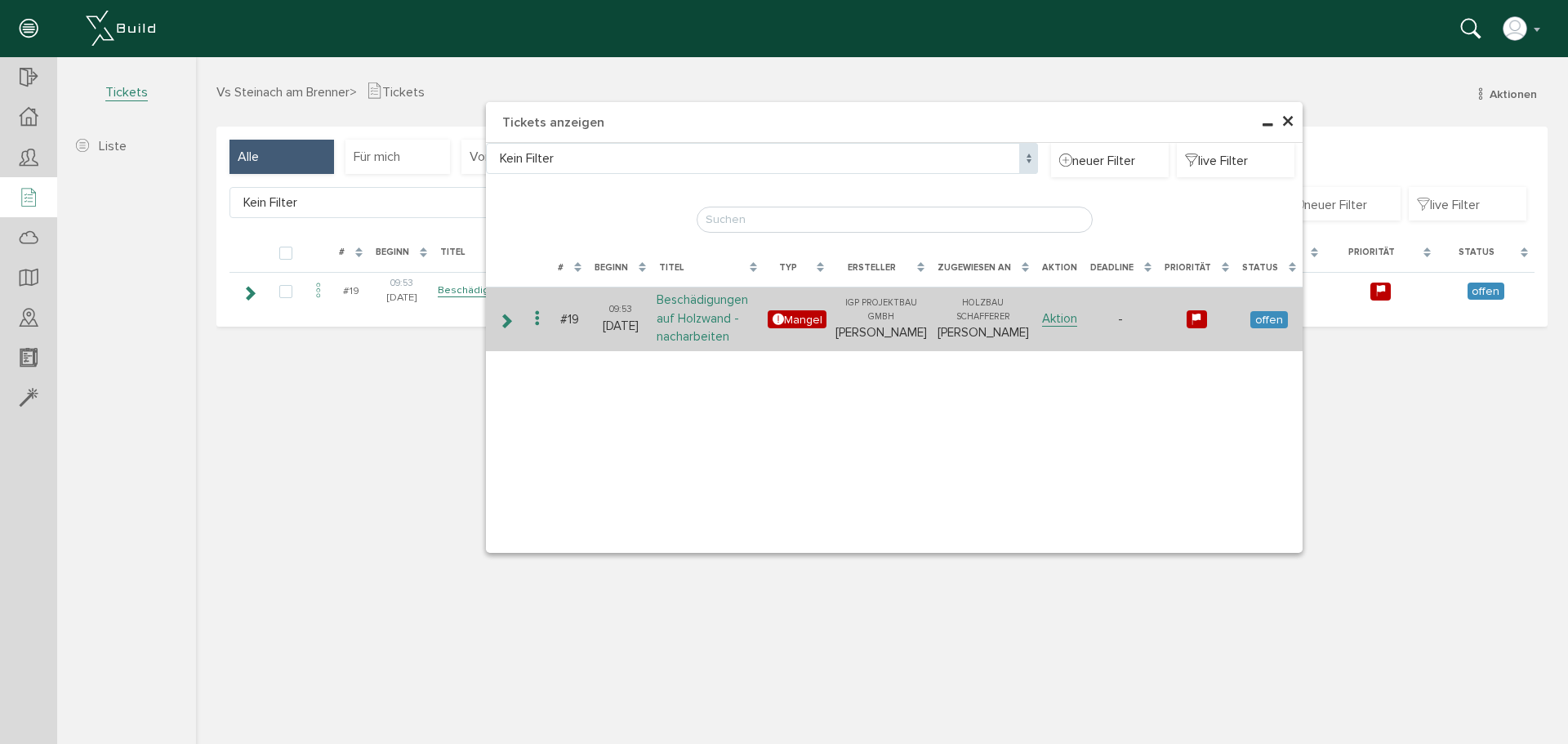
click at [699, 309] on link "Beschädigungen auf Holzwand - nacharbeiten" at bounding box center [702, 319] width 92 height 53
click at [693, 303] on link "Beschädigungen auf Holzwand - nacharbeiten" at bounding box center [702, 319] width 92 height 53
click at [1063, 325] on link "Aktion" at bounding box center [1059, 319] width 35 height 16
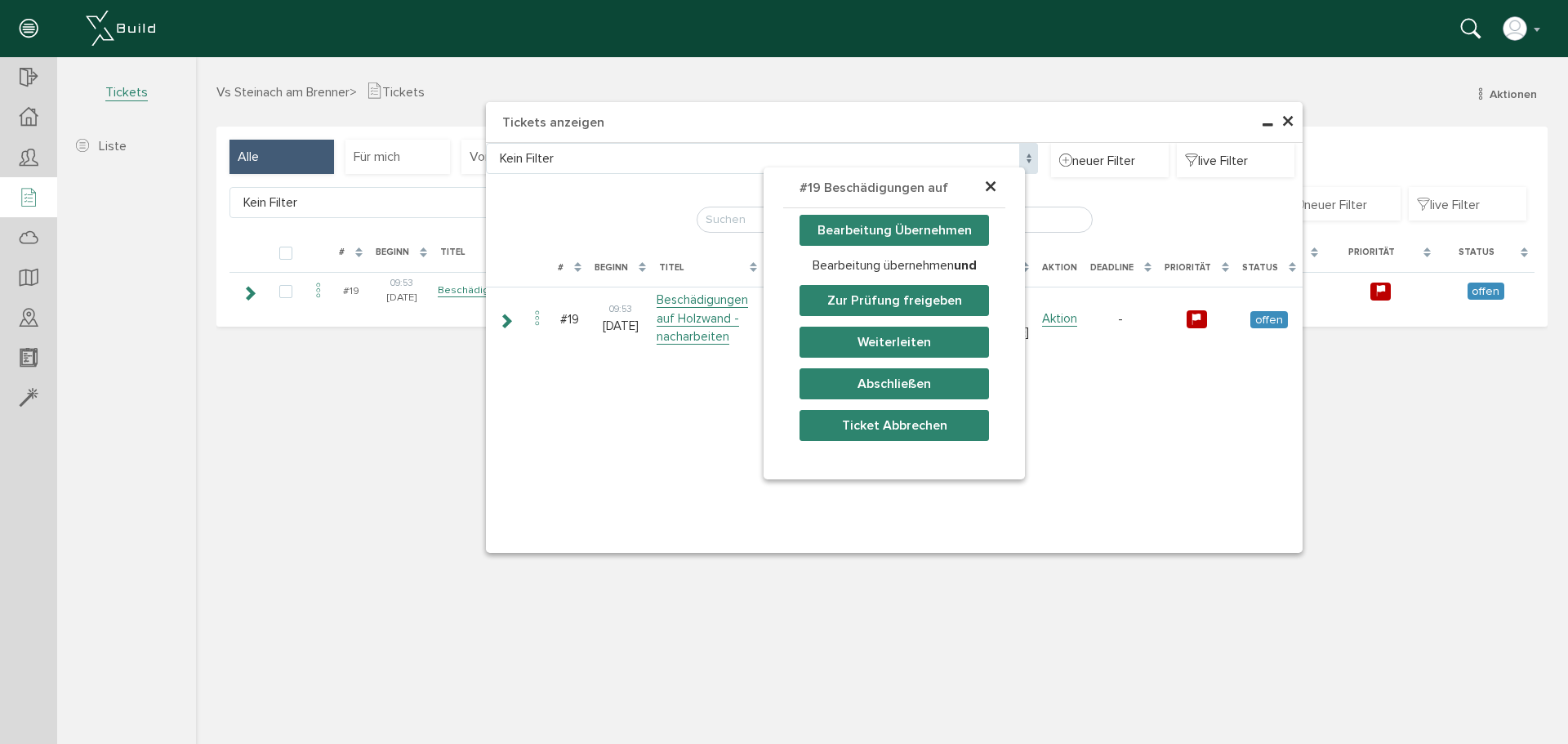
click at [1277, 321] on div "× #19 Beschädigungen auf Holzw… Bearbeitung Übernehmen Bearbeitung übernehmen u…" at bounding box center [882, 431] width 1372 height 617
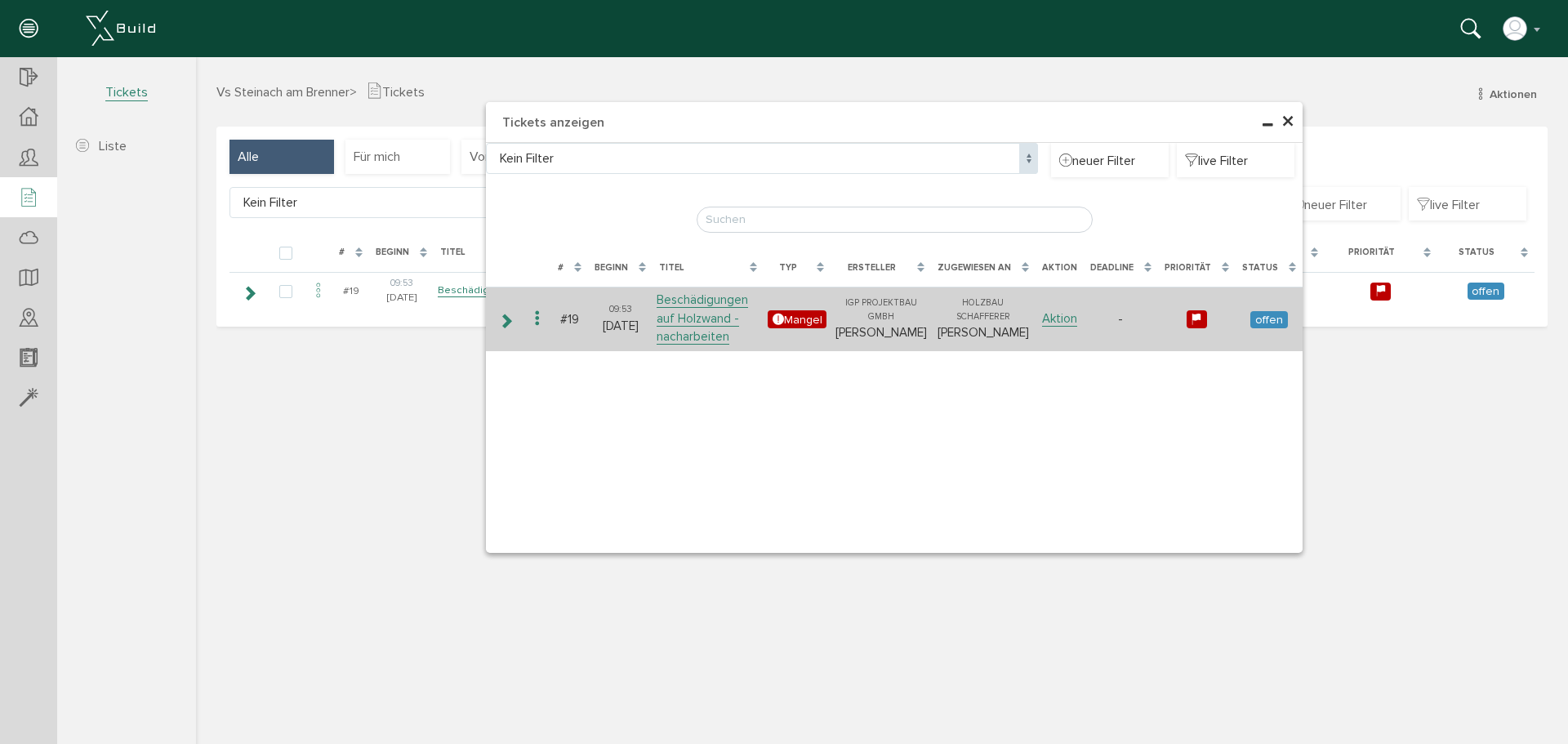
click at [1273, 323] on span "offen" at bounding box center [1269, 319] width 37 height 18
click at [537, 322] on icon at bounding box center [538, 319] width 20 height 22
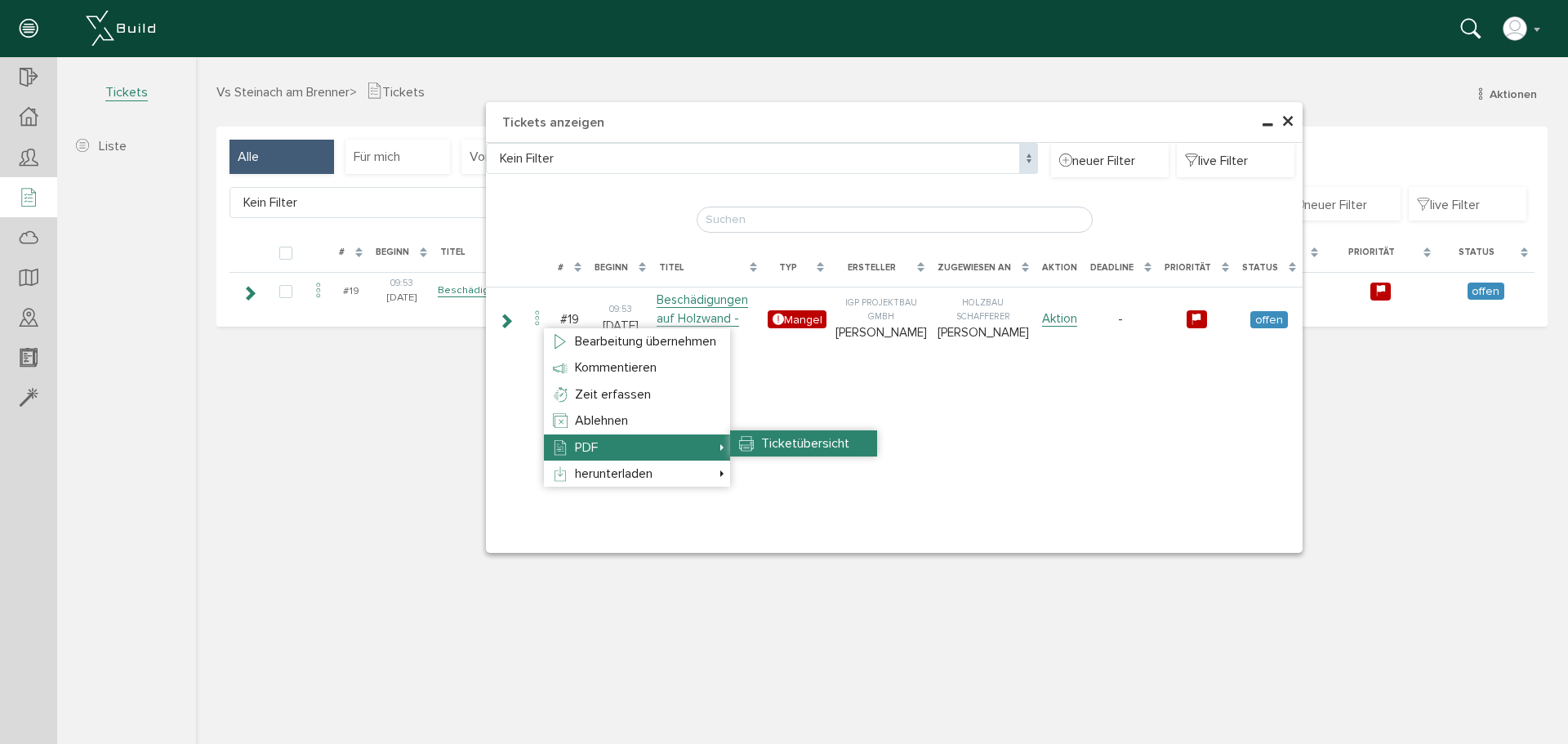
click at [790, 445] on span "Ticketübersicht" at bounding box center [806, 444] width 88 height 17
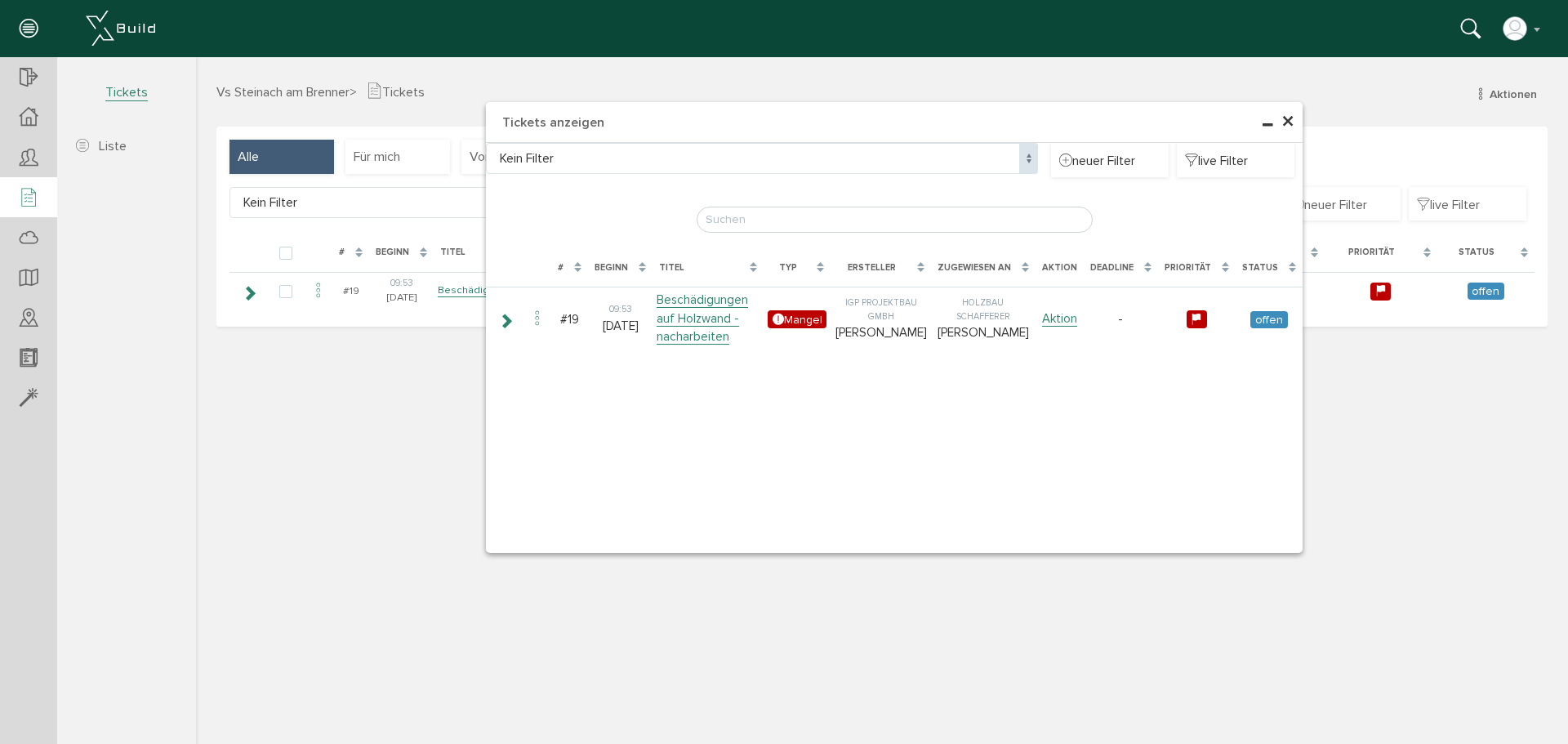
click at [1324, 98] on div "× Tickets anzeigen Kein Filter Kein Filter neuer Filter live Filter Lade, bitte…" at bounding box center [882, 399] width 1372 height 683
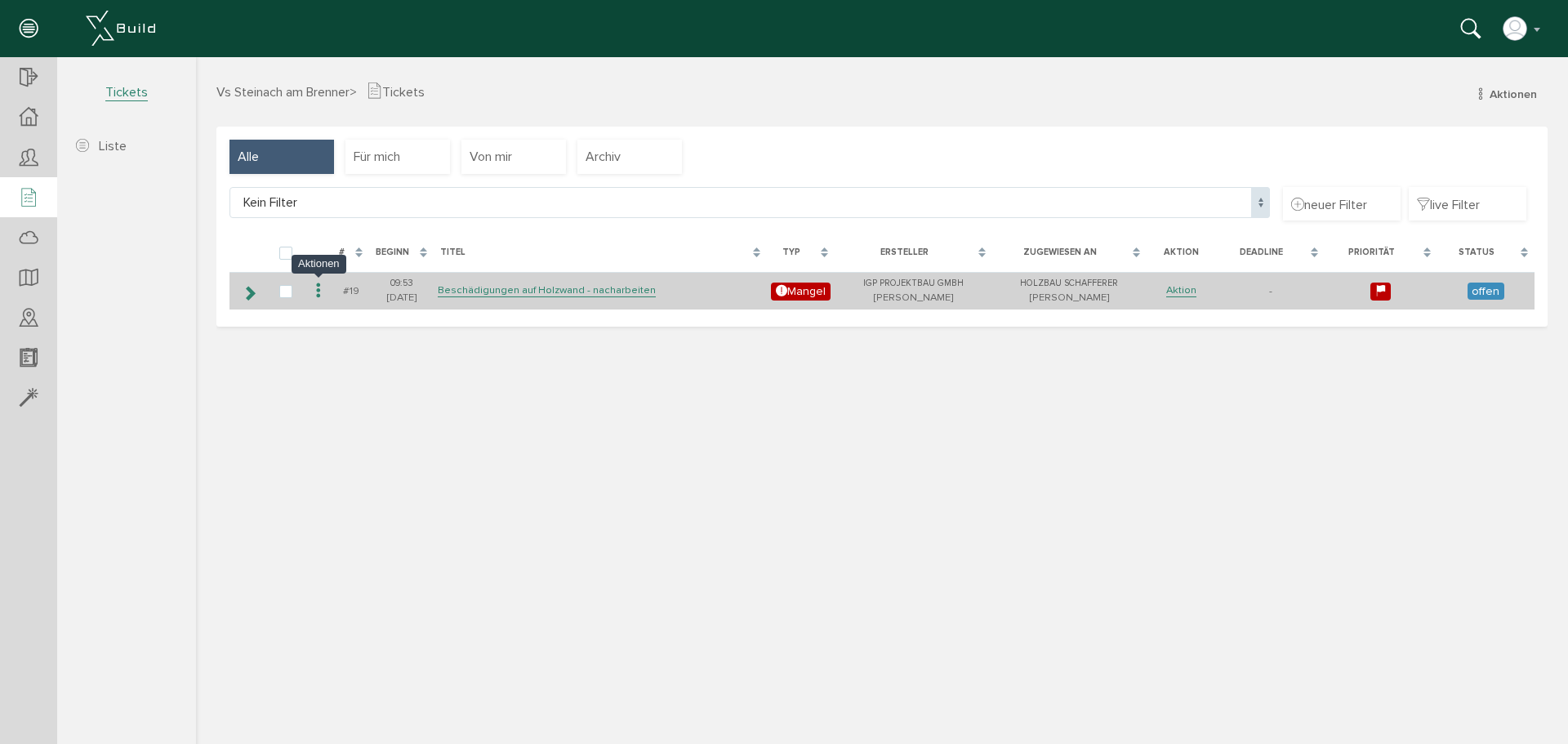
click at [317, 293] on icon at bounding box center [319, 291] width 20 height 22
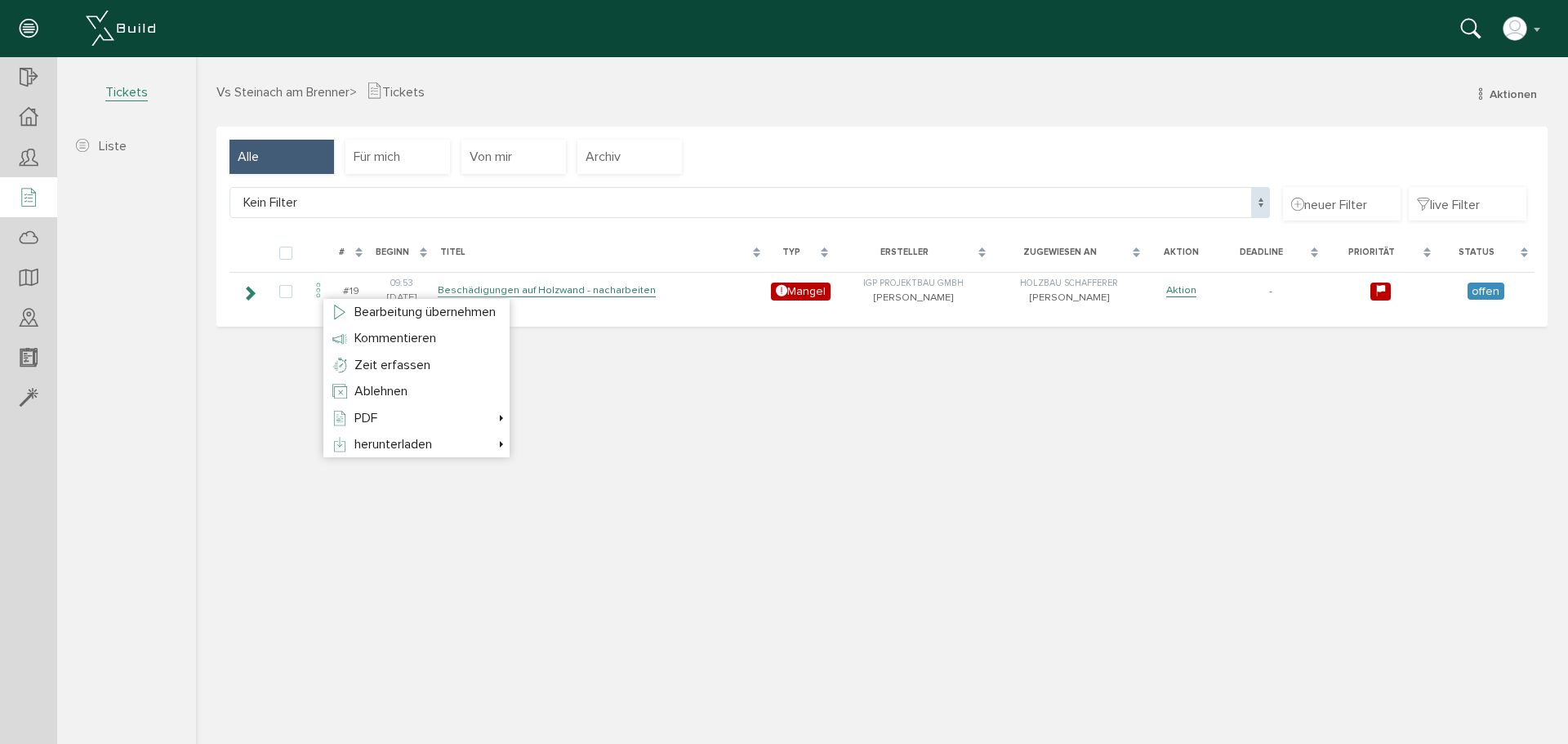
click at [677, 455] on div at bounding box center [882, 399] width 1372 height 683
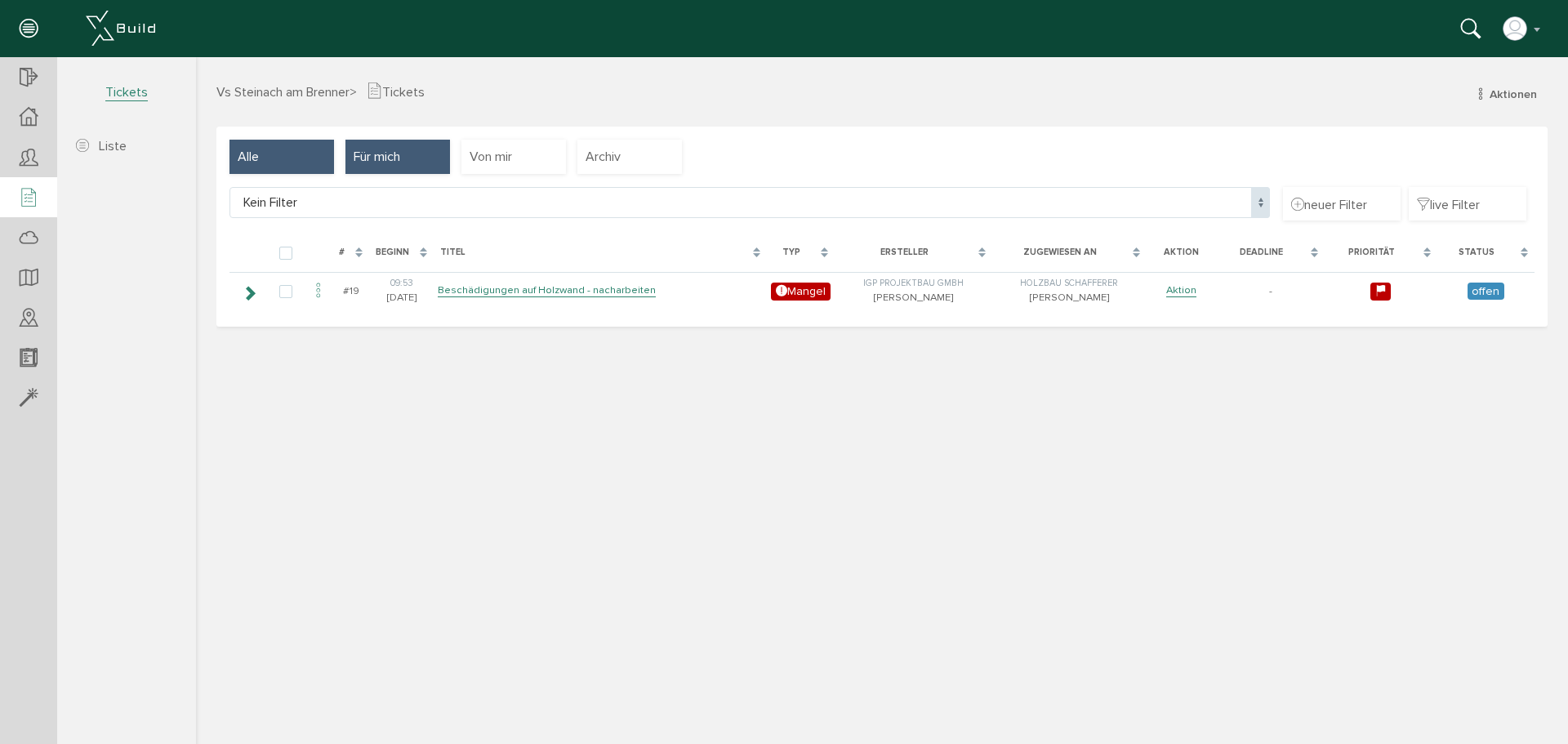
click at [375, 151] on span "Für mich" at bounding box center [377, 157] width 47 height 18
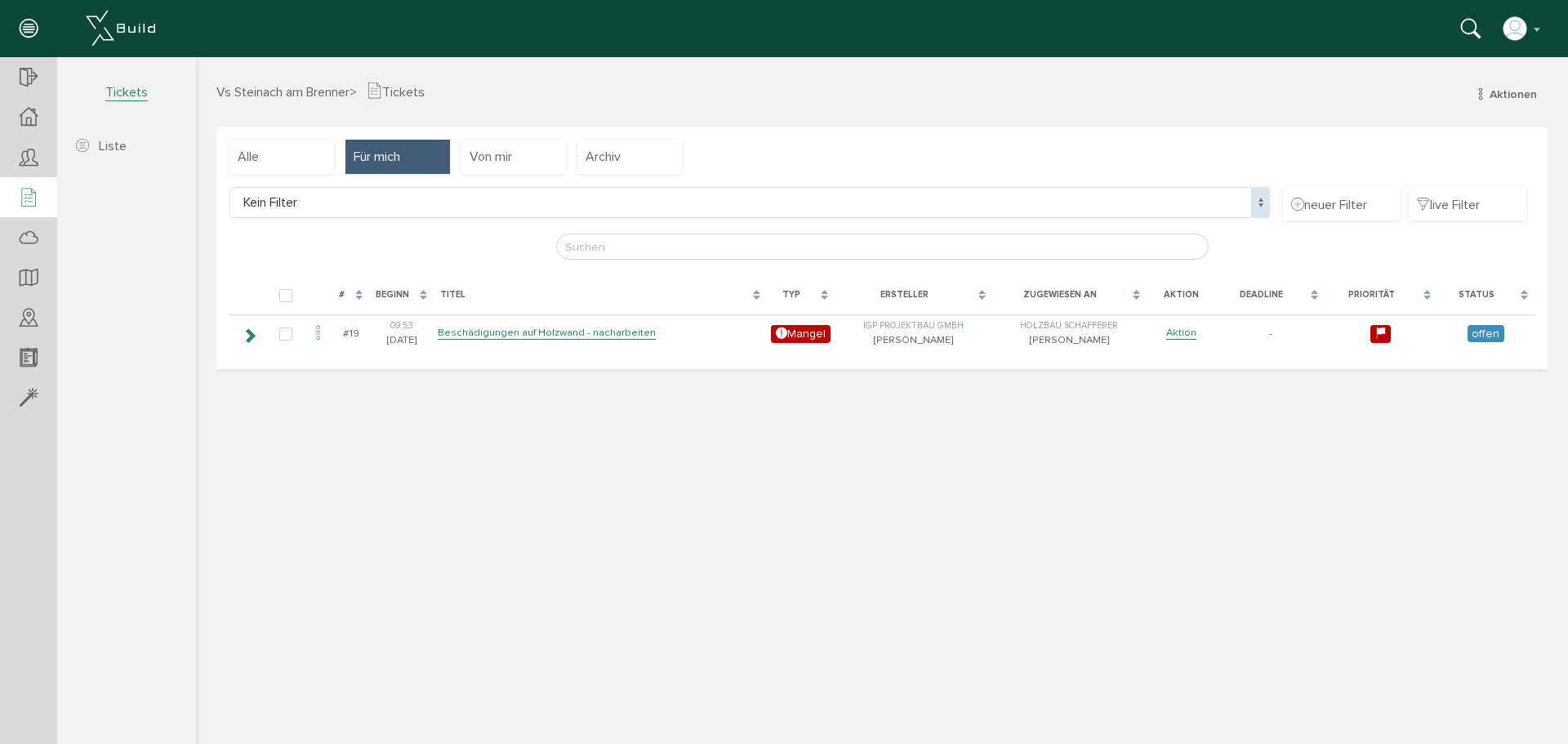
click at [315, 92] on span "Vs Steinach am Brenner" at bounding box center [283, 93] width 133 height 17
